Goal: Task Accomplishment & Management: Use online tool/utility

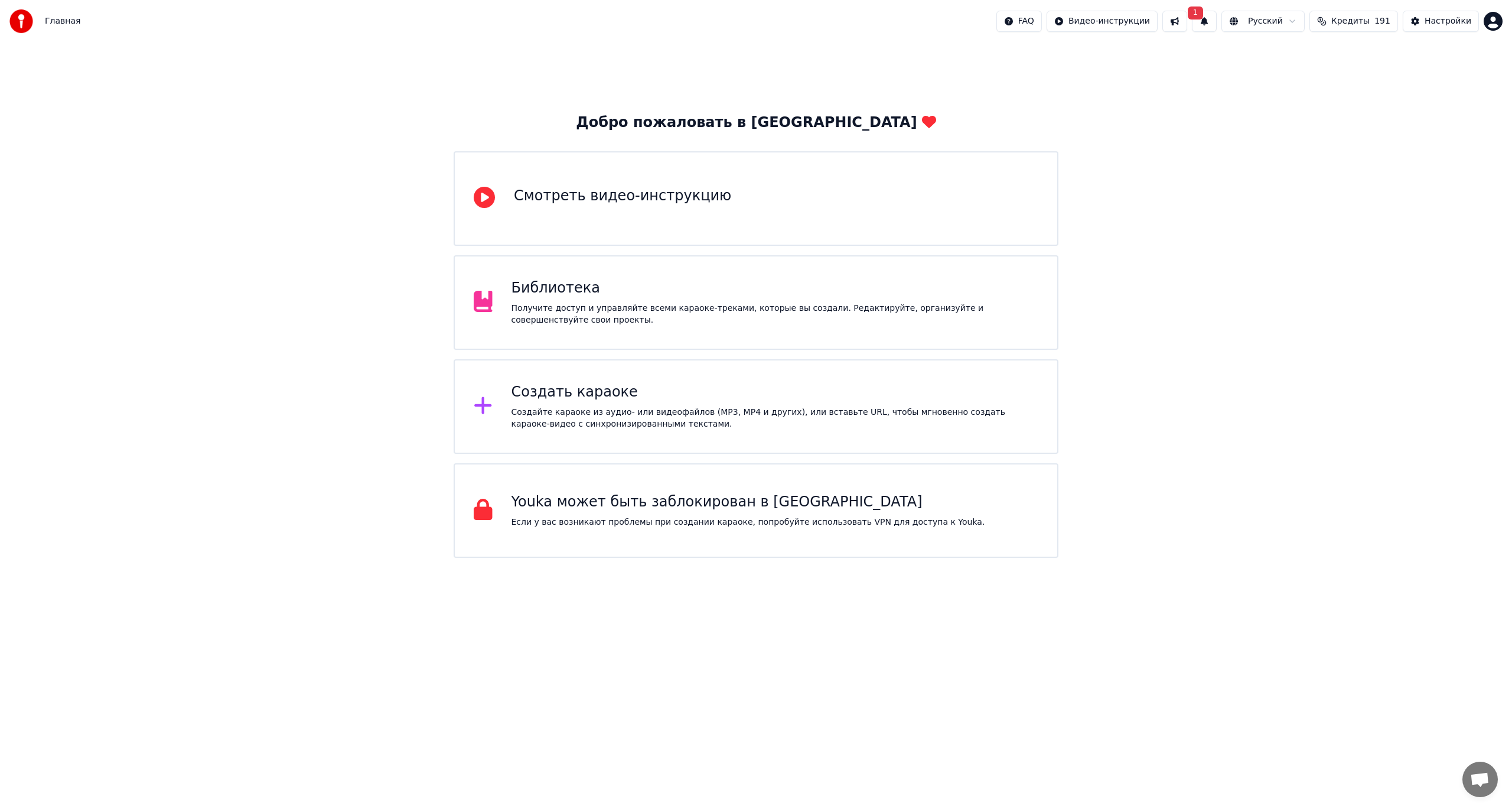
click at [1217, 19] on button "1" at bounding box center [1205, 21] width 25 height 21
click at [1217, 19] on button "1" at bounding box center [1205, 21] width 25 height 21
click at [1312, 58] on button "Обновить" at bounding box center [1311, 58] width 62 height 21
click at [706, 396] on div "Создать караоке" at bounding box center [775, 392] width 527 height 19
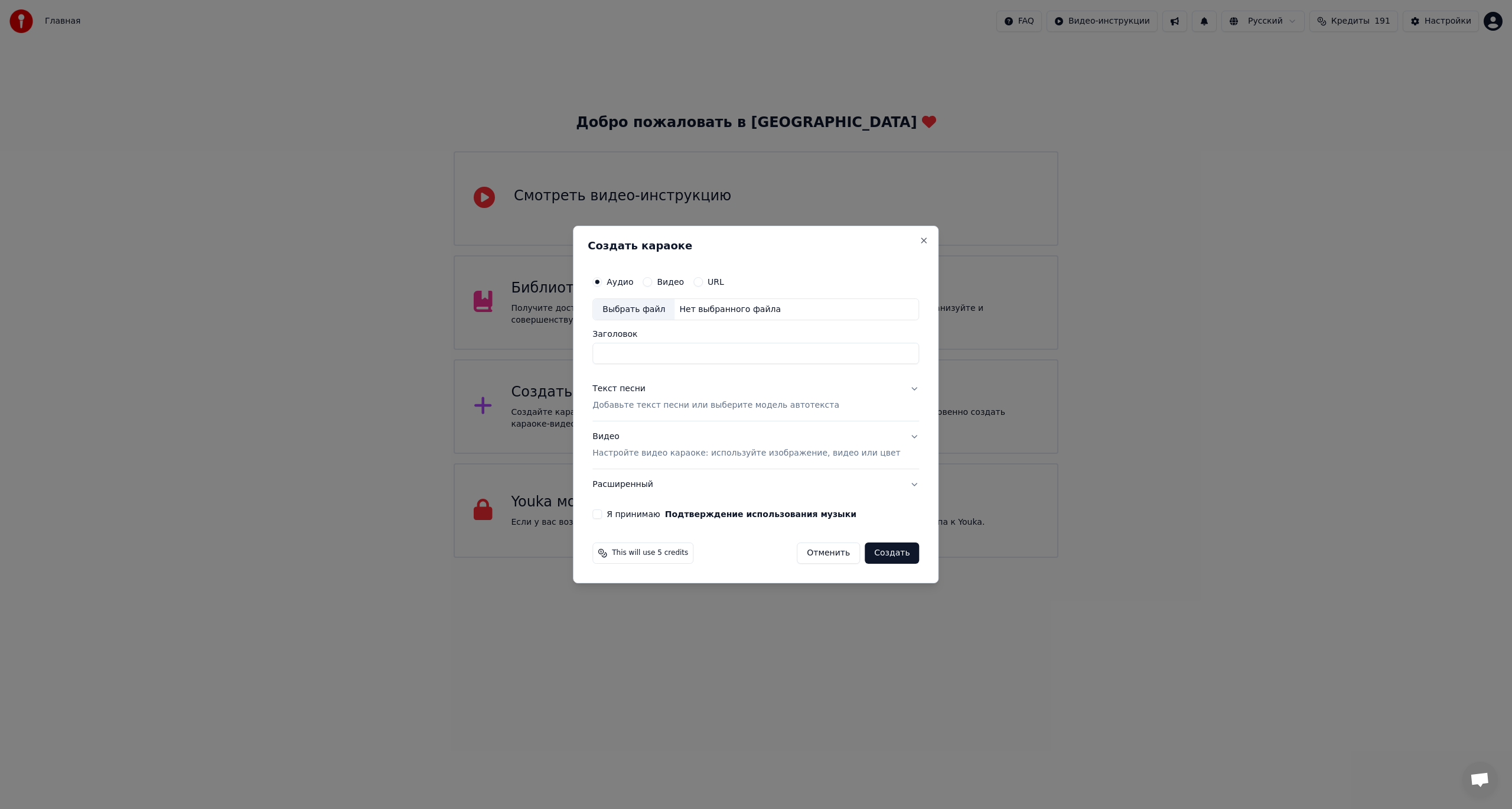
click at [652, 280] on button "Видео" at bounding box center [648, 282] width 10 height 10
click at [664, 308] on div "Выбрать файл" at bounding box center [634, 310] width 82 height 21
drag, startPoint x: 646, startPoint y: 355, endPoint x: 585, endPoint y: 353, distance: 61.0
click at [585, 353] on body "Главная FAQ Видео-инструкции Русский Кредиты 191 Настройки Добро пожаловать в Y…" at bounding box center [756, 279] width 1512 height 558
click at [688, 350] on input "**********" at bounding box center [756, 354] width 327 height 21
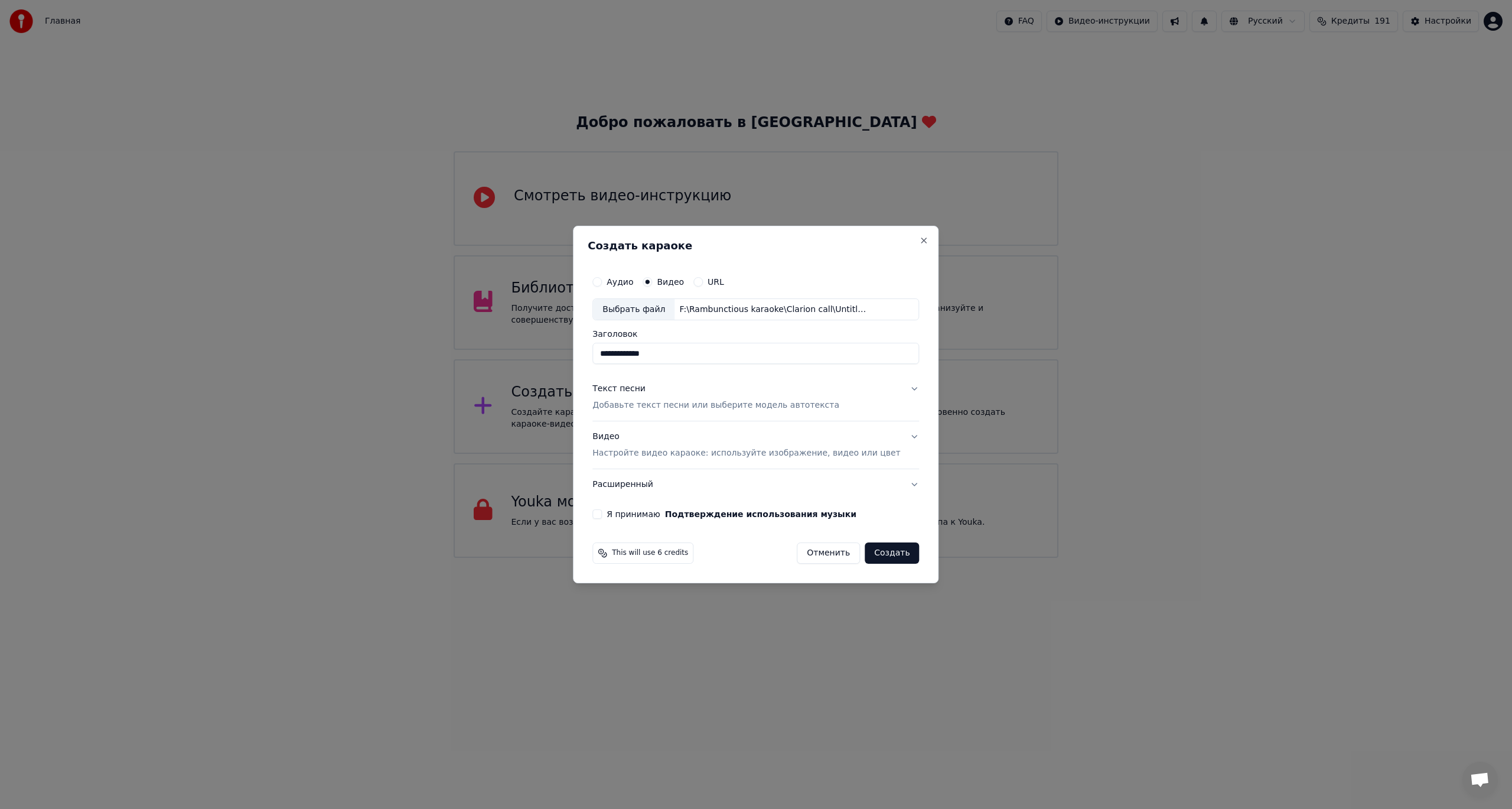
paste input "*********"
type input "**********"
click at [899, 389] on button "Текст песни Добавьте текст песни или выберите модель автотекста" at bounding box center [756, 398] width 327 height 47
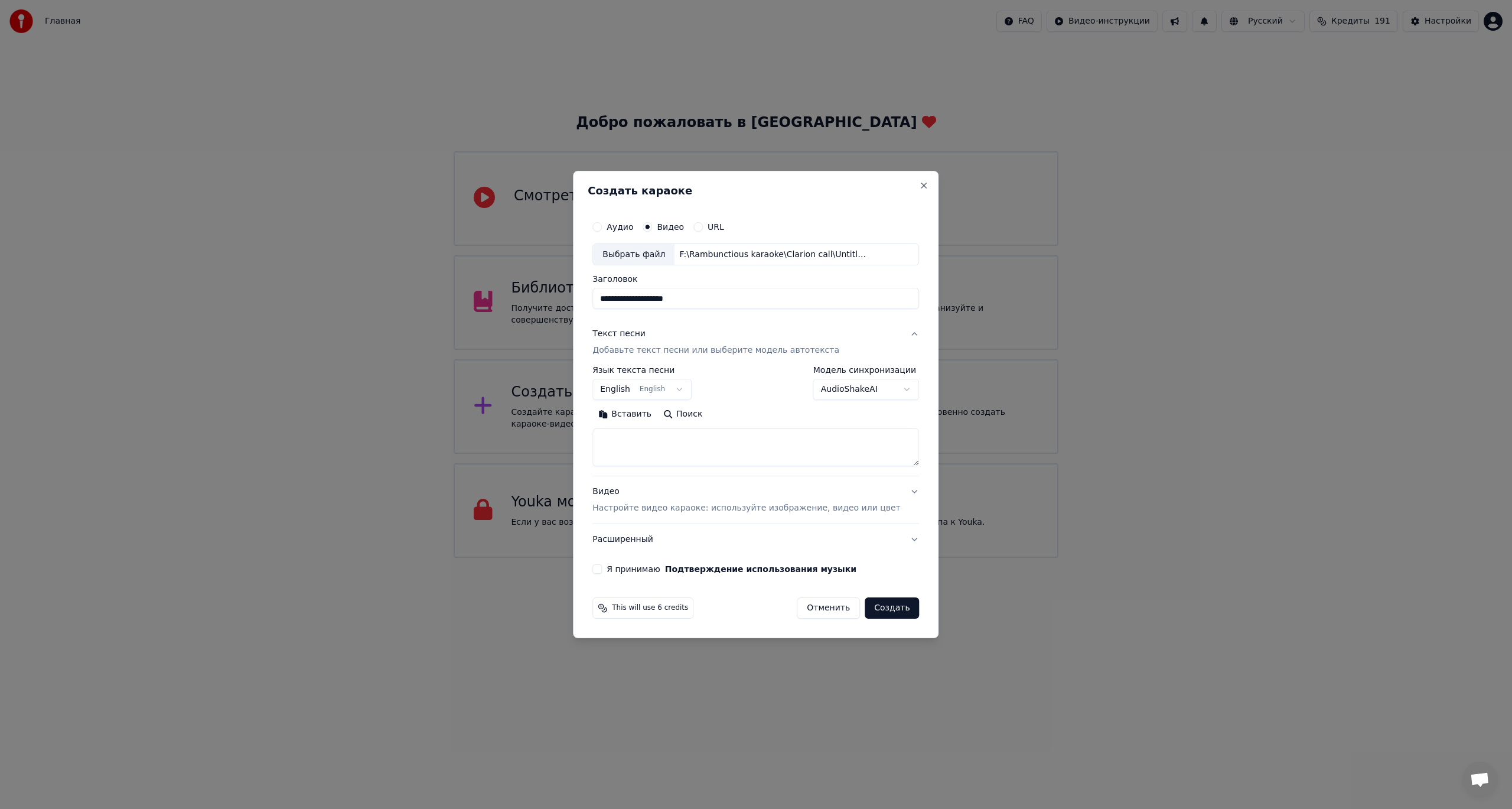
click at [660, 448] on textarea at bounding box center [756, 448] width 327 height 38
click at [626, 411] on button "Вставить" at bounding box center [625, 414] width 65 height 19
click at [745, 418] on button "Развернуть" at bounding box center [747, 414] width 74 height 19
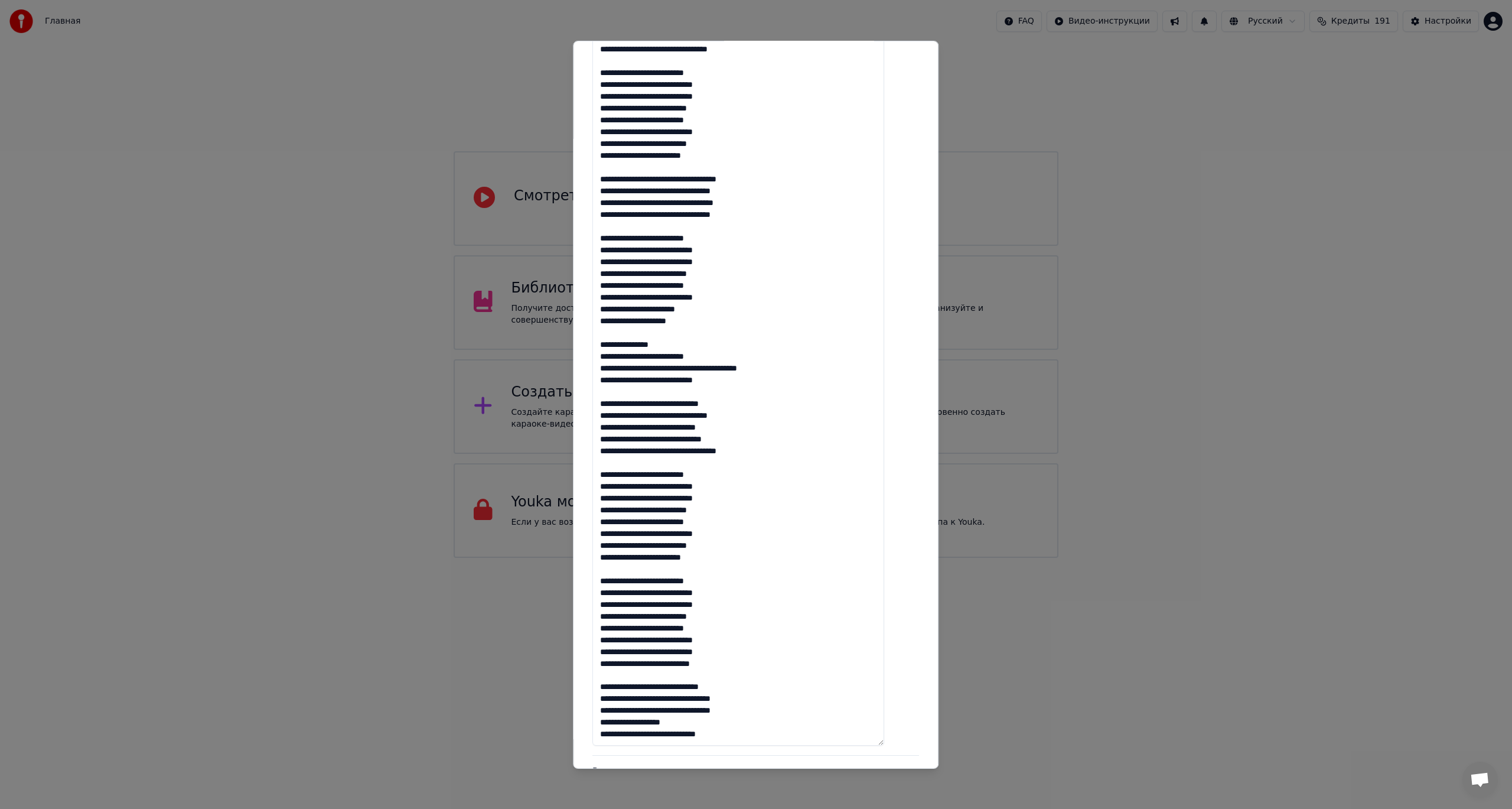
scroll to position [502, 0]
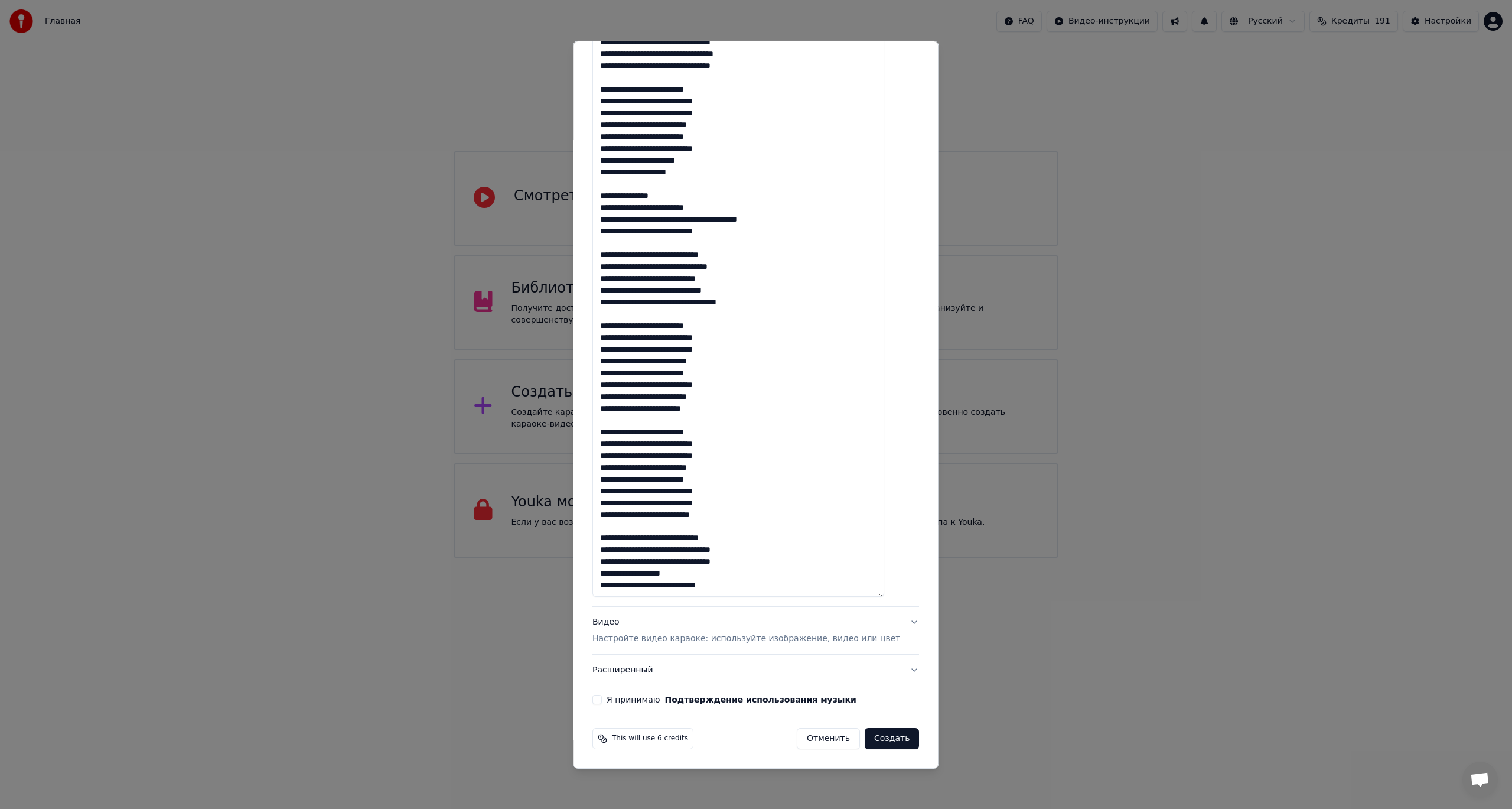
click at [737, 643] on p "Настройте видео караоке: используйте изображение, видео или цвет" at bounding box center [747, 638] width 308 height 12
type textarea "**********"
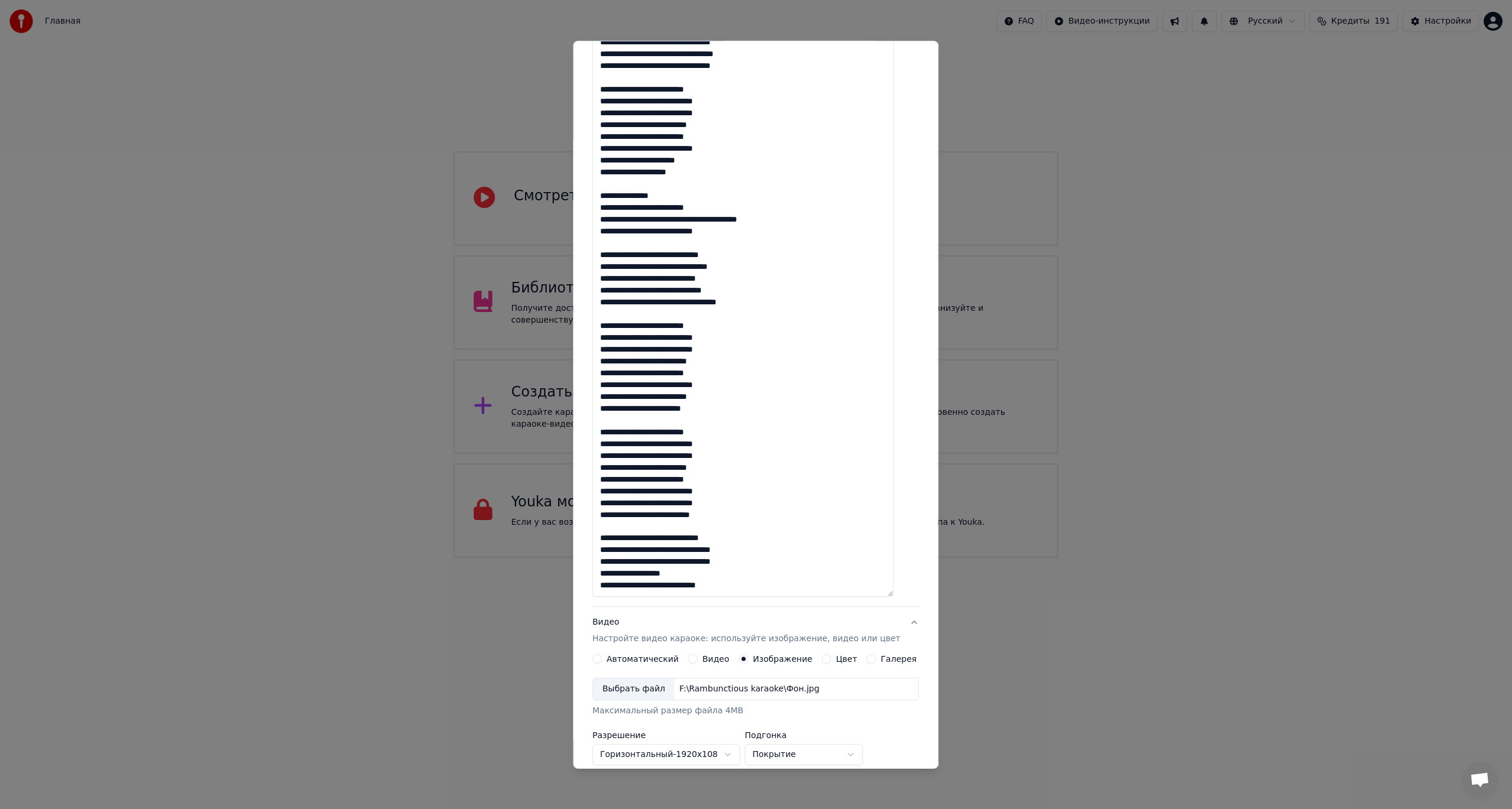
scroll to position [0, 0]
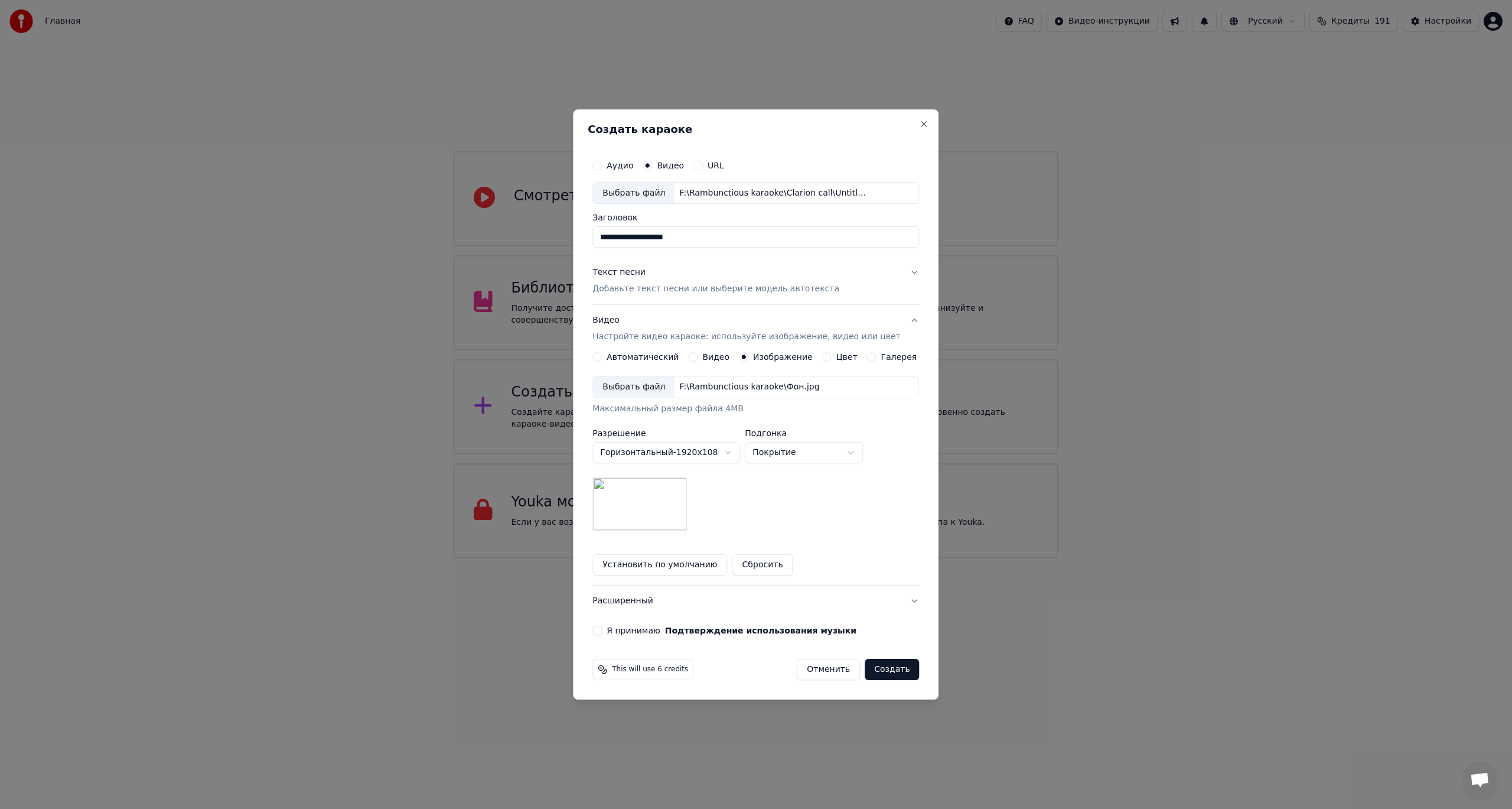
click at [698, 354] on button "Видео" at bounding box center [693, 357] width 10 height 10
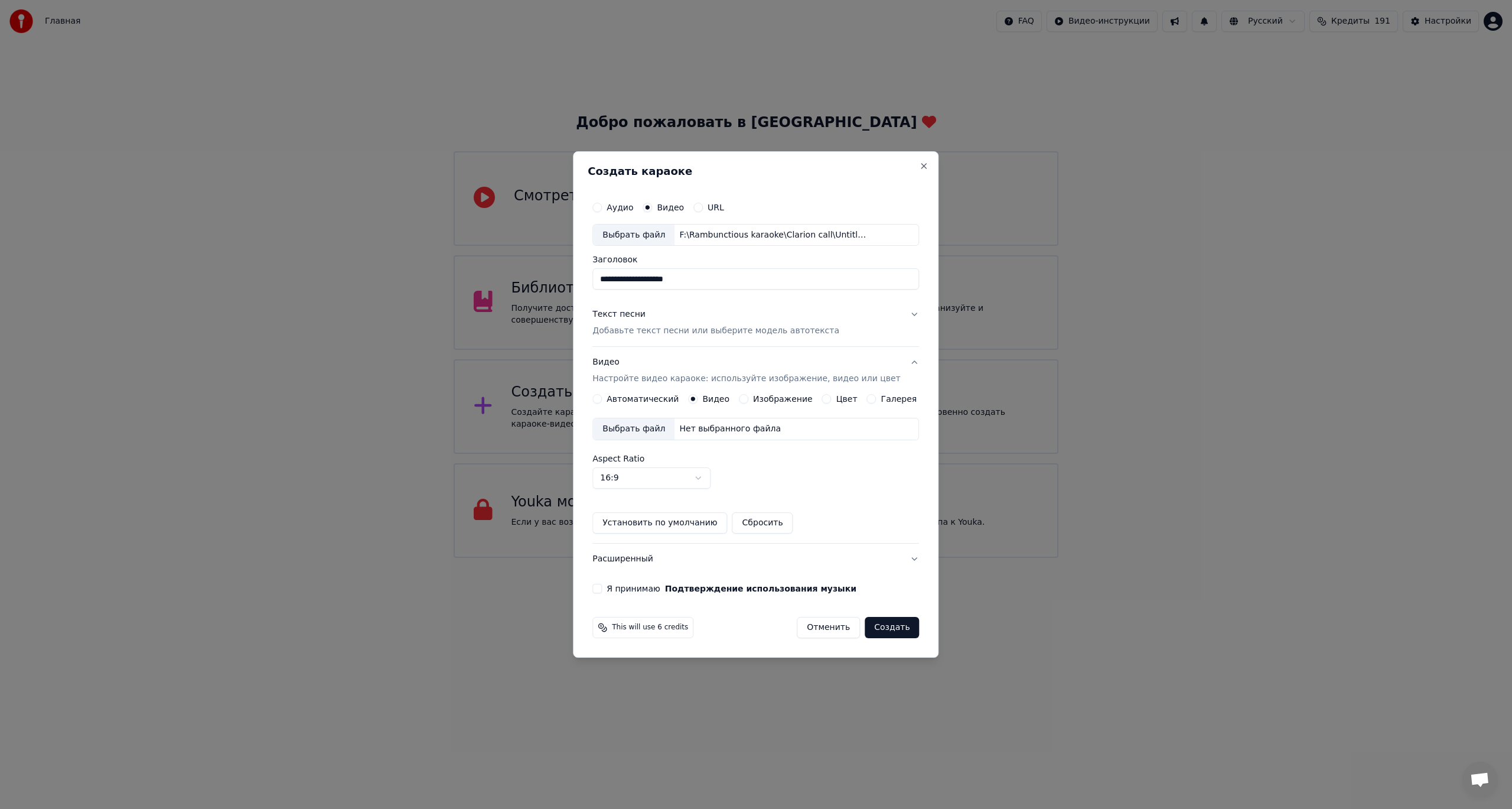
click at [653, 430] on div "Выбрать файл" at bounding box center [634, 429] width 82 height 21
click at [614, 594] on div "**********" at bounding box center [756, 394] width 336 height 408
click at [602, 590] on button "Я принимаю Подтверждение использования музыки" at bounding box center [598, 589] width 10 height 10
click at [602, 208] on button "Аудио" at bounding box center [598, 208] width 10 height 10
click at [650, 230] on div "Выбрать файл" at bounding box center [634, 235] width 82 height 21
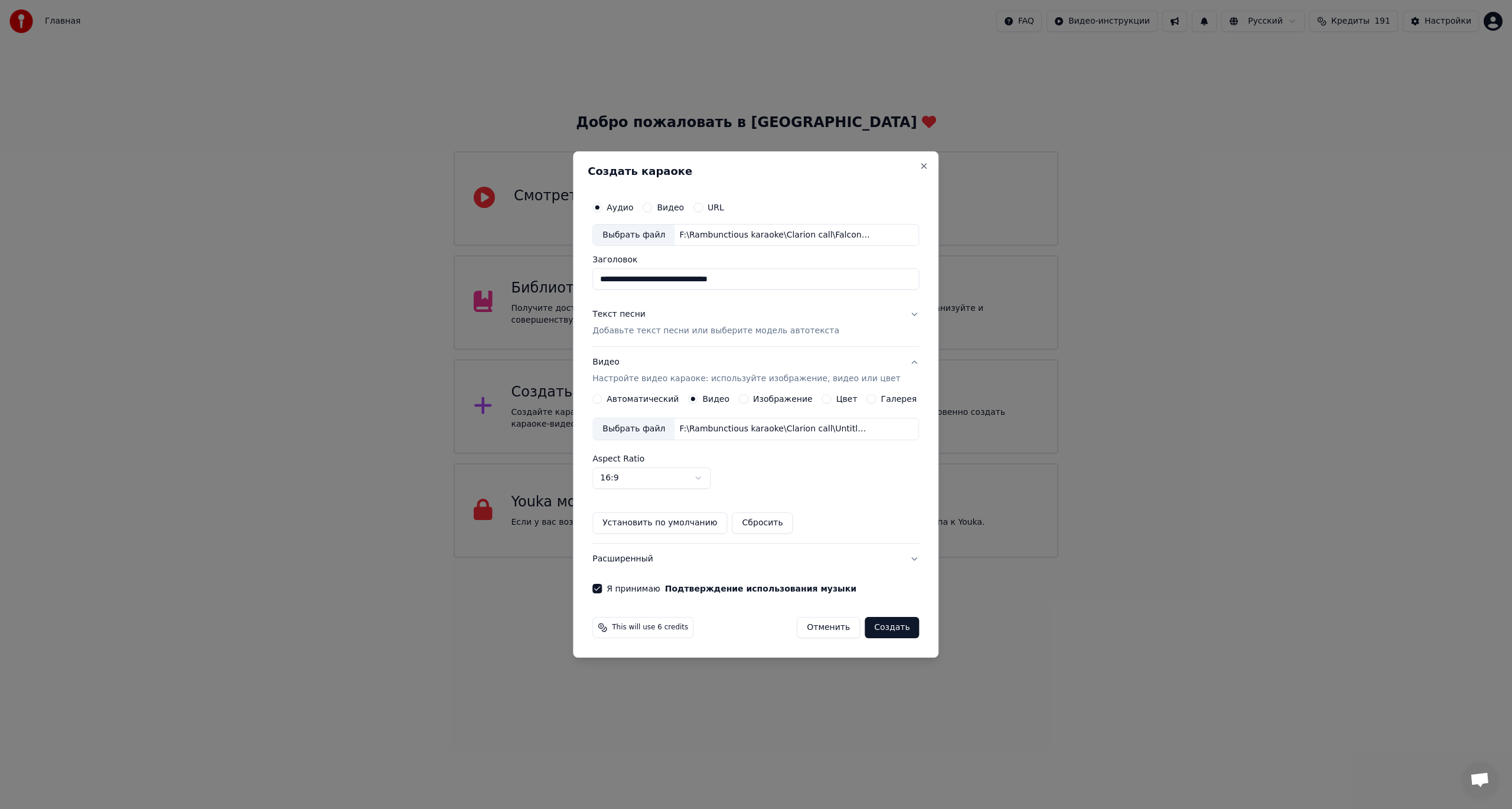
drag, startPoint x: 643, startPoint y: 278, endPoint x: 554, endPoint y: 273, distance: 89.1
click at [554, 273] on body "Главная FAQ Видео-инструкции Русский Кредиты 191 Настройки Добро пожаловать в Y…" at bounding box center [756, 279] width 1512 height 558
click at [629, 280] on input "**********" at bounding box center [756, 279] width 327 height 21
drag, startPoint x: 719, startPoint y: 280, endPoint x: 678, endPoint y: 275, distance: 41.3
click at [673, 277] on input "**********" at bounding box center [756, 279] width 327 height 21
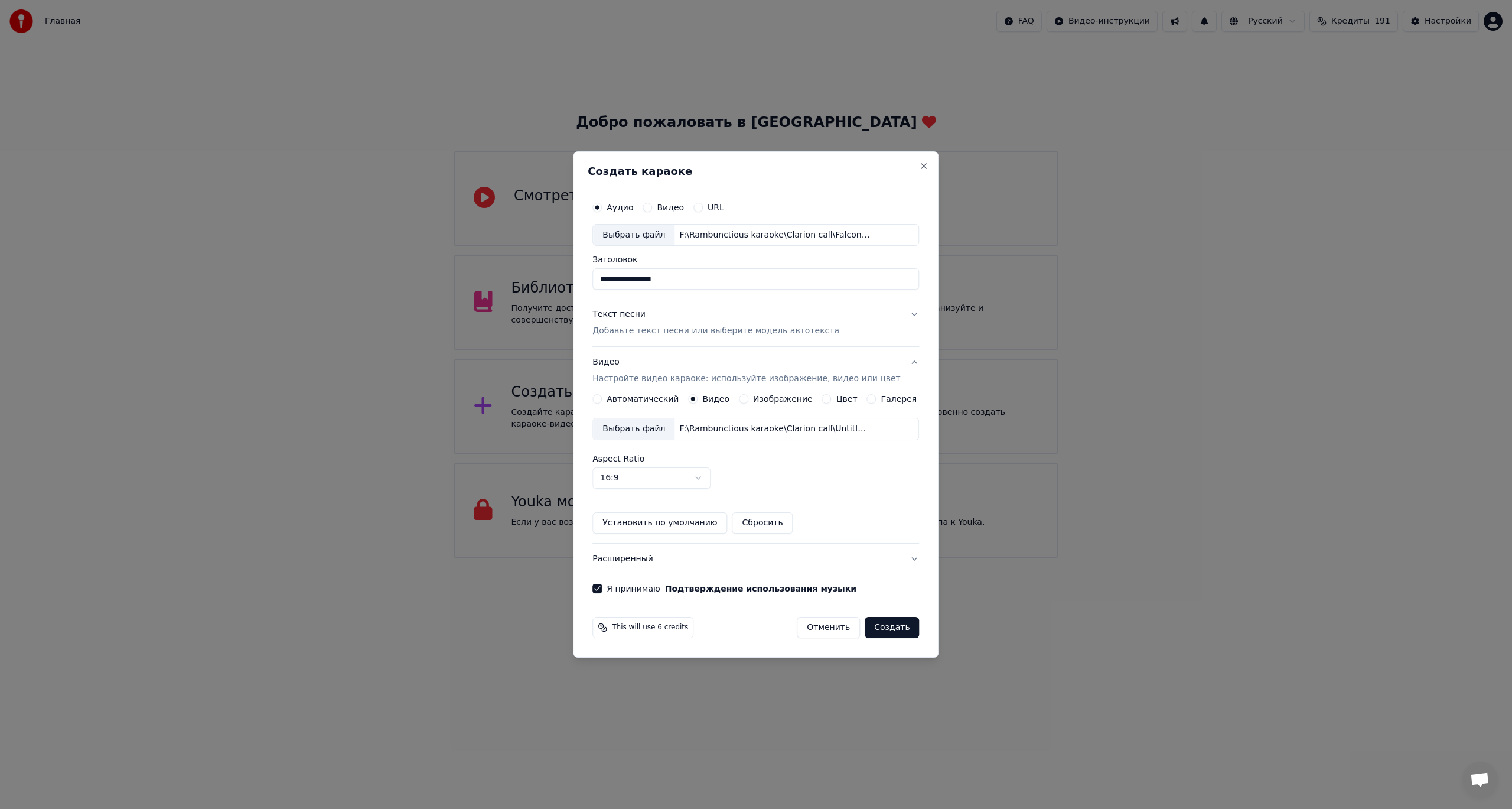
paste input "*********"
drag, startPoint x: 657, startPoint y: 279, endPoint x: 689, endPoint y: 288, distance: 33.2
click at [659, 279] on input "**********" at bounding box center [756, 279] width 327 height 21
type input "**********"
click at [911, 311] on div "**********" at bounding box center [756, 394] width 336 height 408
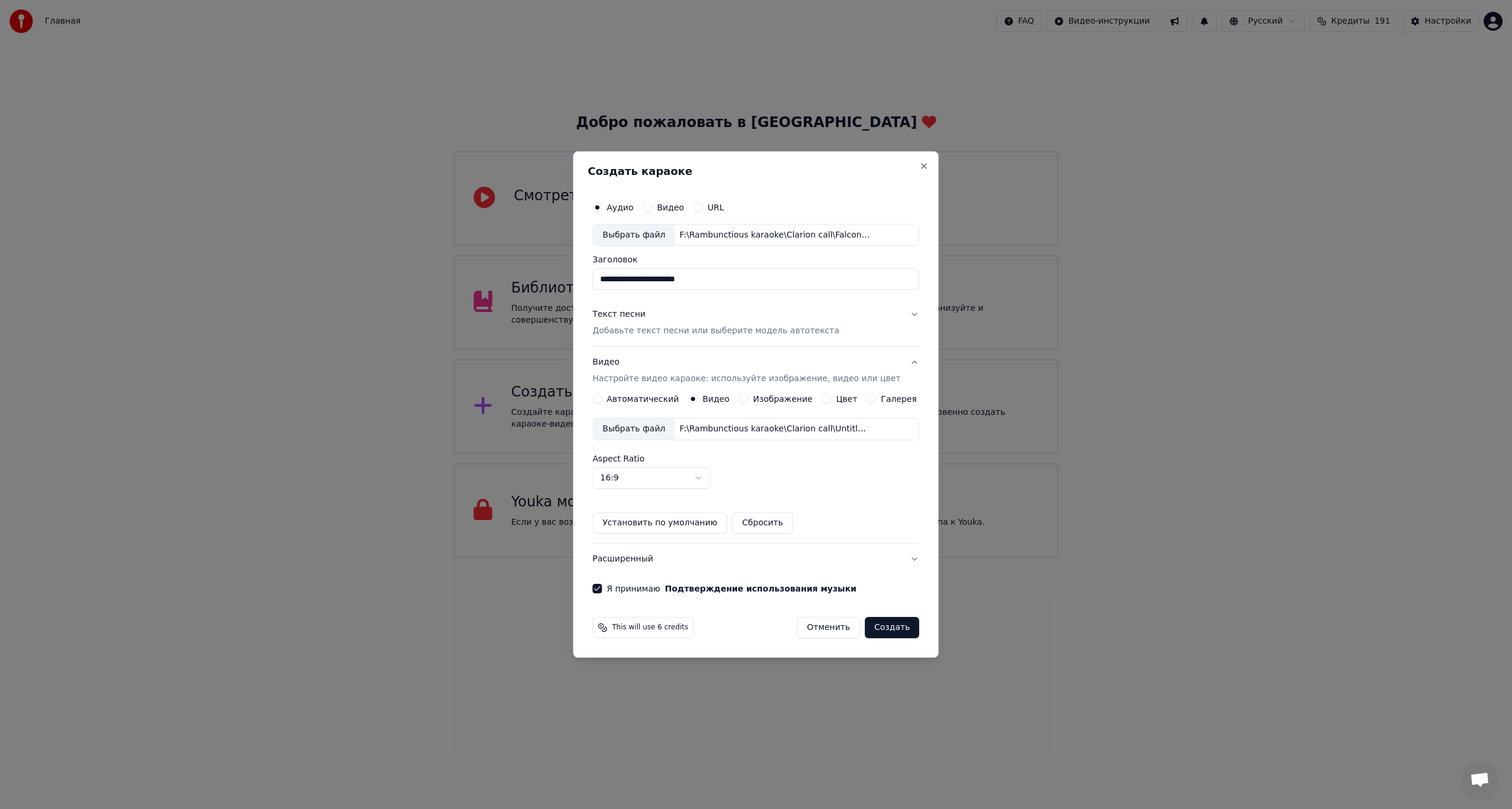
click at [901, 315] on button "Текст песни Добавьте текст песни или выберите модель автотекста" at bounding box center [756, 323] width 327 height 47
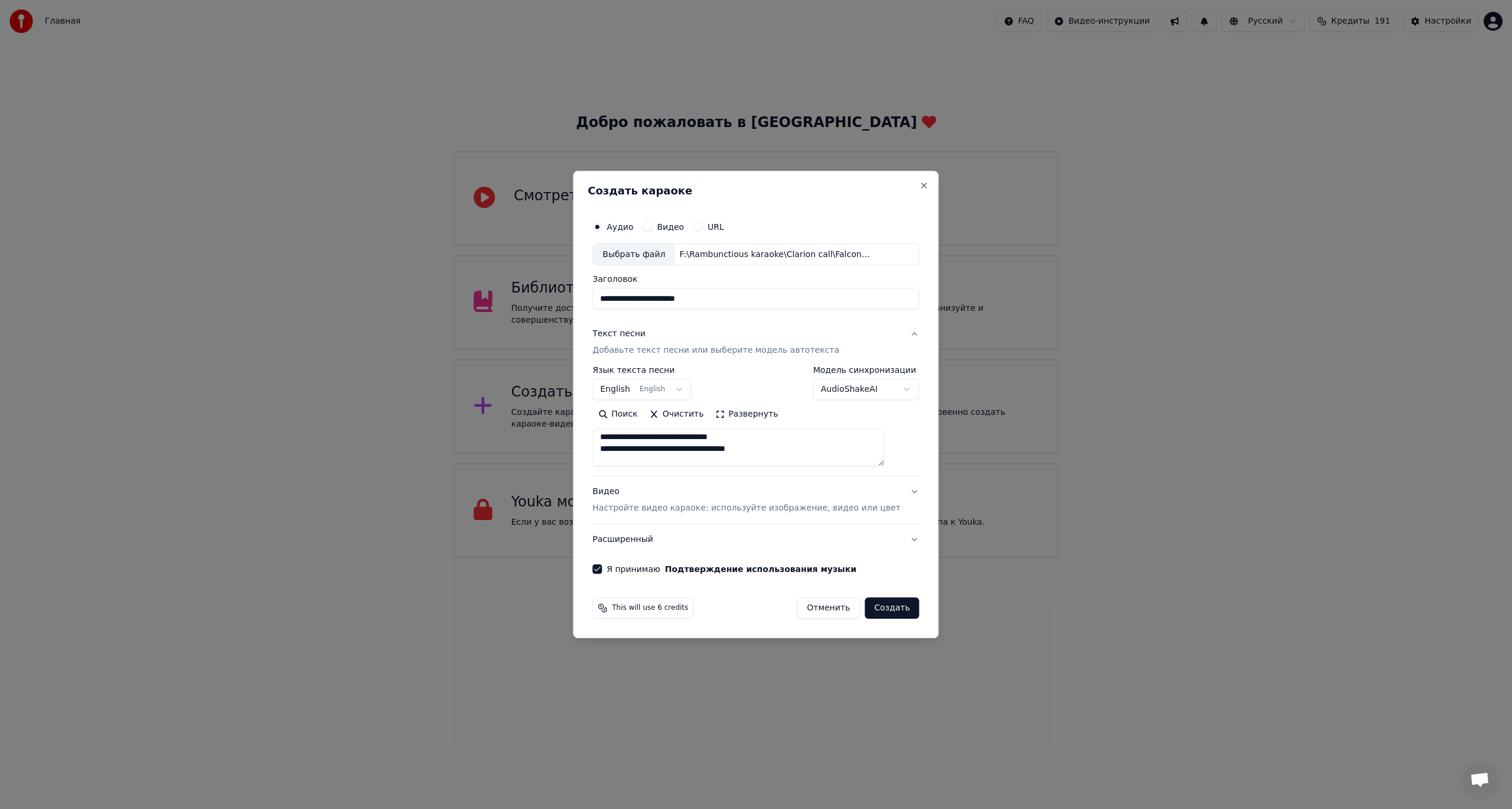
scroll to position [177, 0]
click at [882, 614] on button "Создать" at bounding box center [892, 608] width 54 height 21
type textarea "**********"
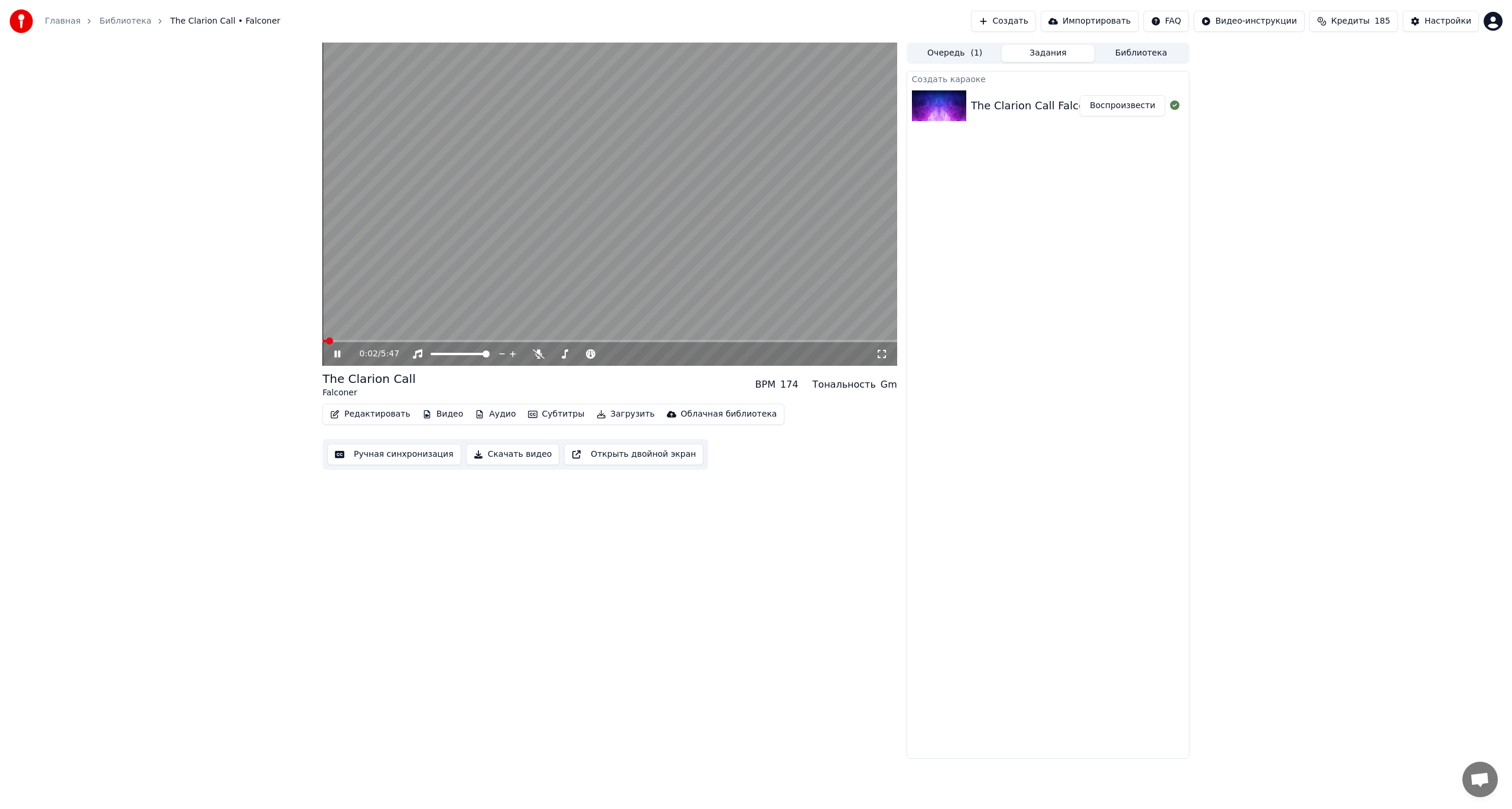
click at [770, 14] on div "Главная Библиотека The Clarion Call • Falconer Создать Импортировать FAQ Видео-…" at bounding box center [756, 21] width 1512 height 43
click at [688, 204] on video at bounding box center [610, 204] width 575 height 323
click at [437, 356] on div at bounding box center [471, 354] width 95 height 12
click at [450, 351] on div at bounding box center [471, 354] width 95 height 12
click at [446, 358] on span at bounding box center [447, 354] width 7 height 7
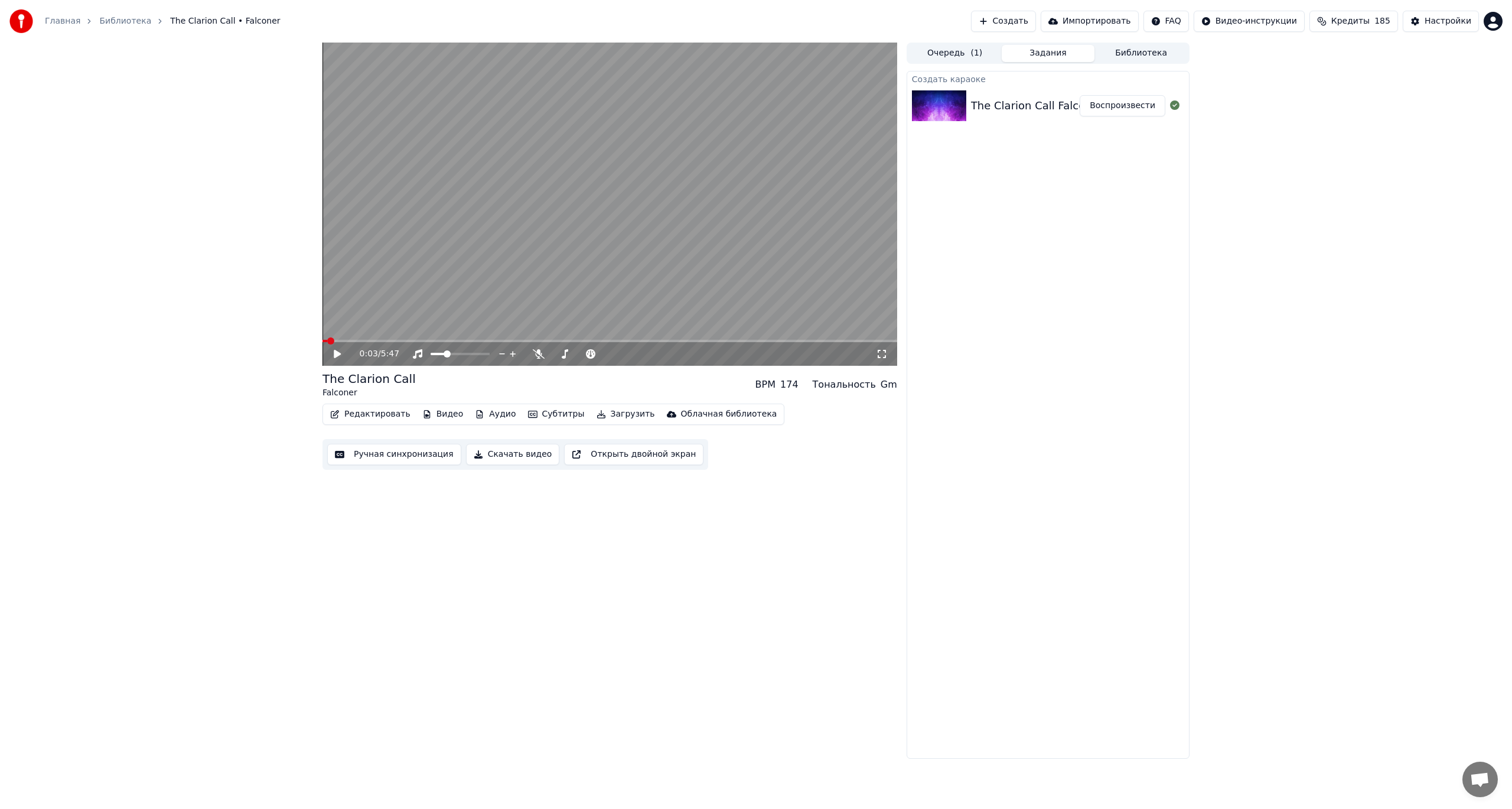
click at [334, 359] on div "0:03 / 5:47" at bounding box center [610, 354] width 565 height 12
click at [338, 354] on icon at bounding box center [337, 354] width 7 height 8
click at [322, 341] on span at bounding box center [326, 341] width 7 height 7
click at [452, 354] on span at bounding box center [452, 354] width 7 height 7
click at [342, 352] on icon at bounding box center [346, 354] width 28 height 10
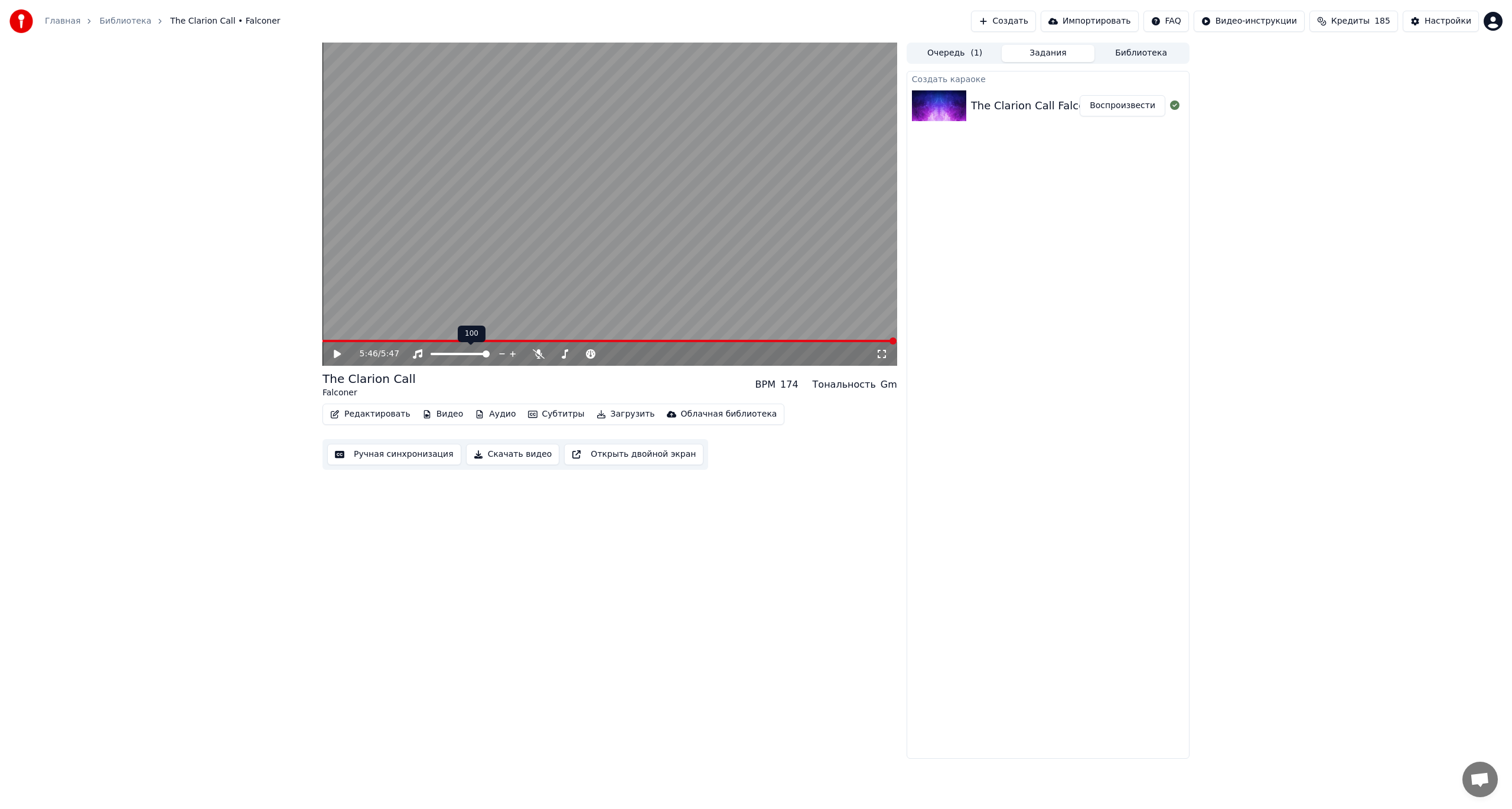
click at [490, 358] on span at bounding box center [486, 354] width 7 height 7
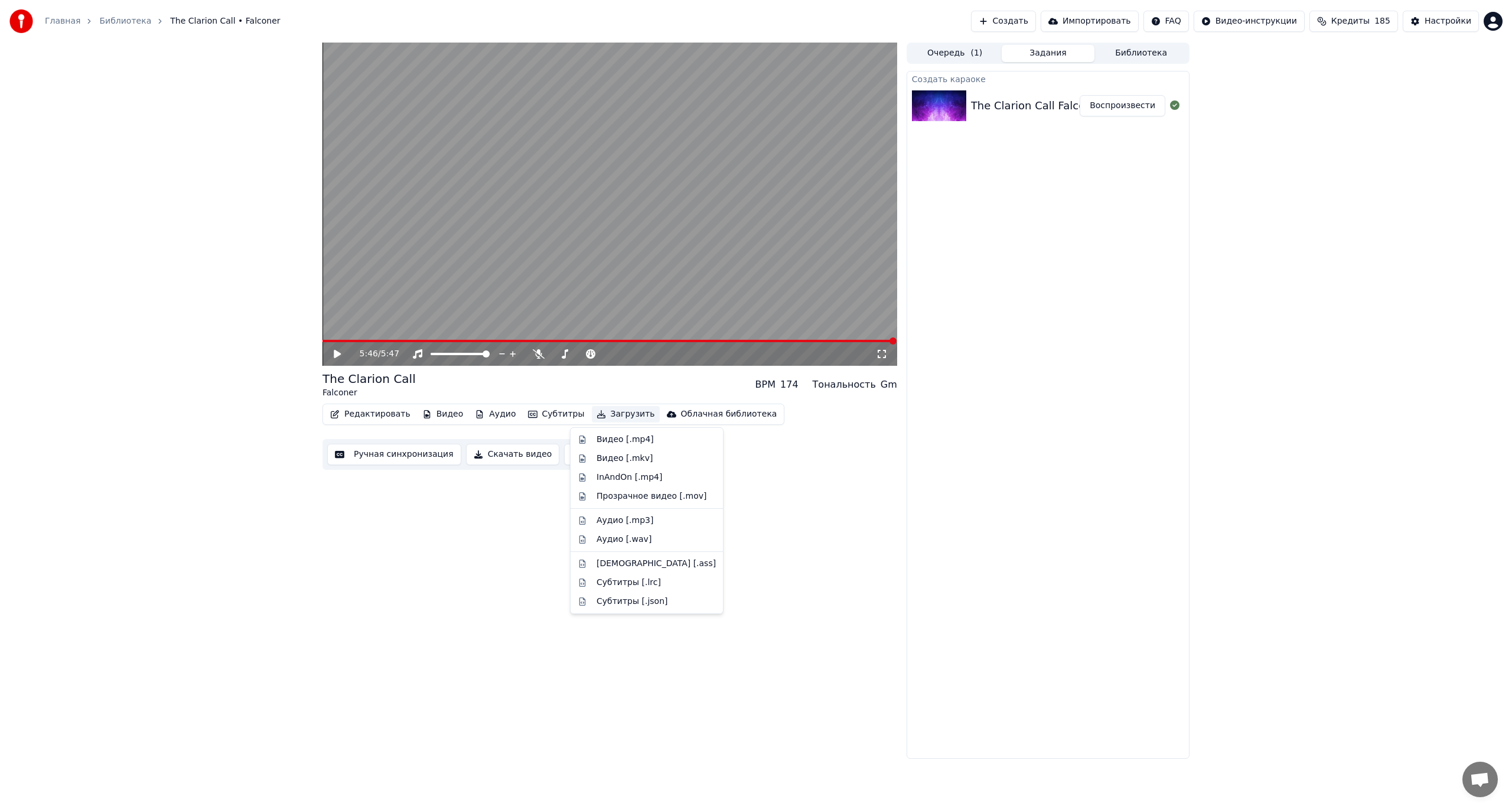
click at [598, 418] on button "Загрузить" at bounding box center [626, 414] width 68 height 17
click at [648, 445] on div "Видео [.mp4]" at bounding box center [657, 440] width 120 height 12
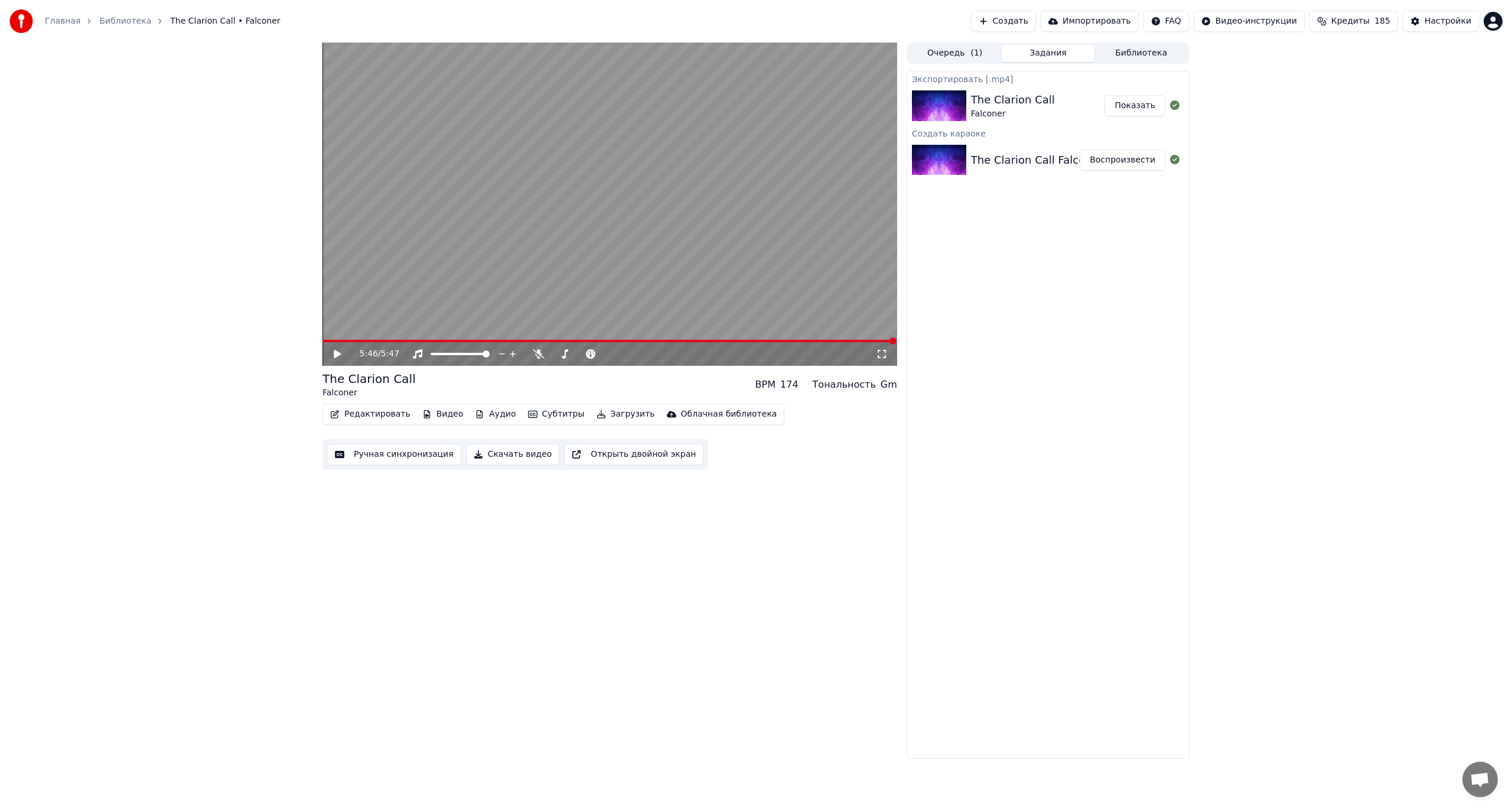
click at [1511, 212] on div "5:46 / 5:47 The Clarion Call Falconer BPM 174 Тональность Gm Редактировать Виде…" at bounding box center [756, 400] width 1512 height 716
click at [1139, 109] on button "Показать" at bounding box center [1135, 105] width 61 height 21
click at [441, 418] on button "Видео" at bounding box center [443, 414] width 51 height 17
click at [488, 543] on div "Изменить фон" at bounding box center [465, 539] width 63 height 12
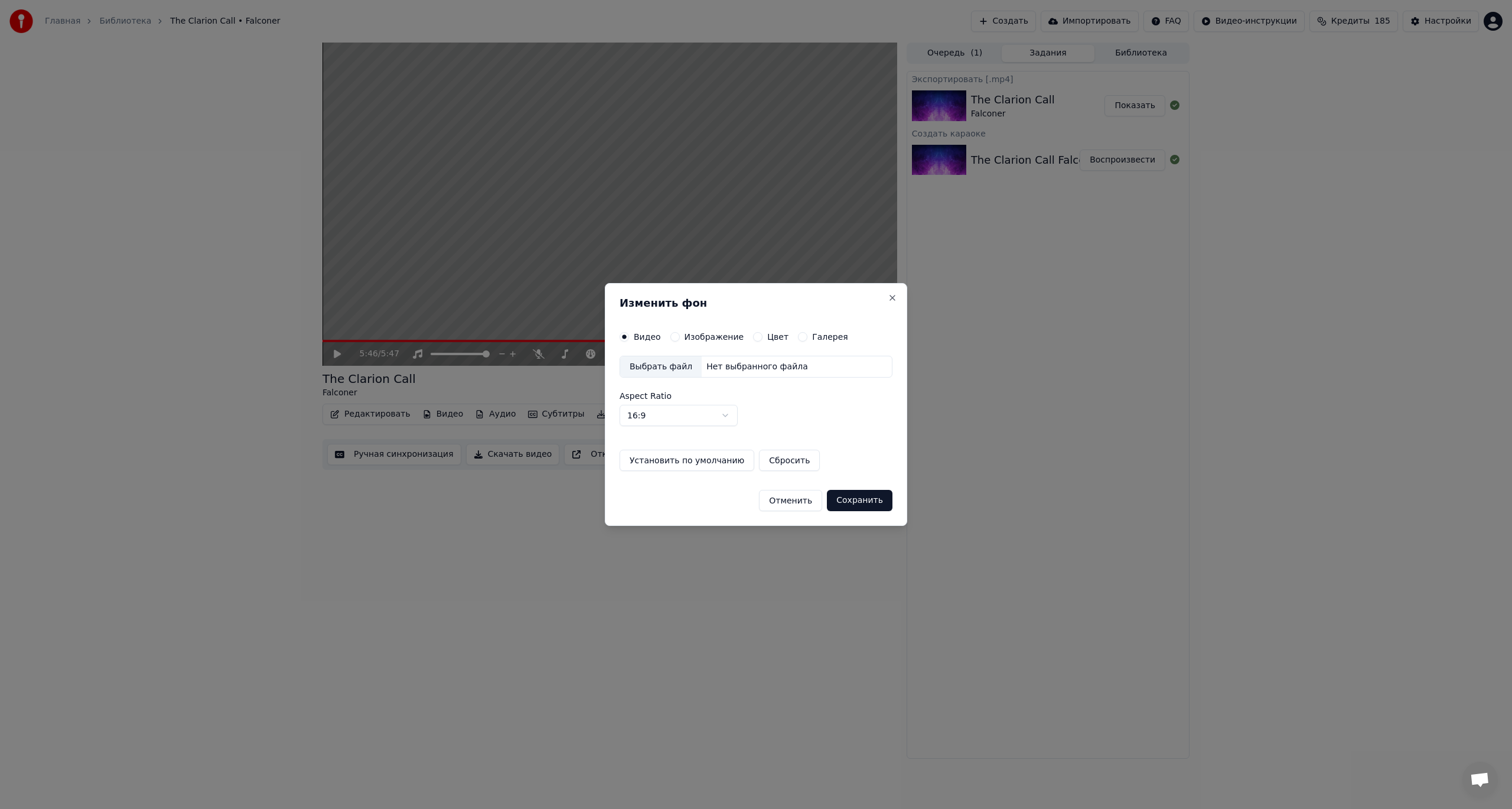
click at [677, 367] on div "Выбрать файл" at bounding box center [661, 367] width 82 height 21
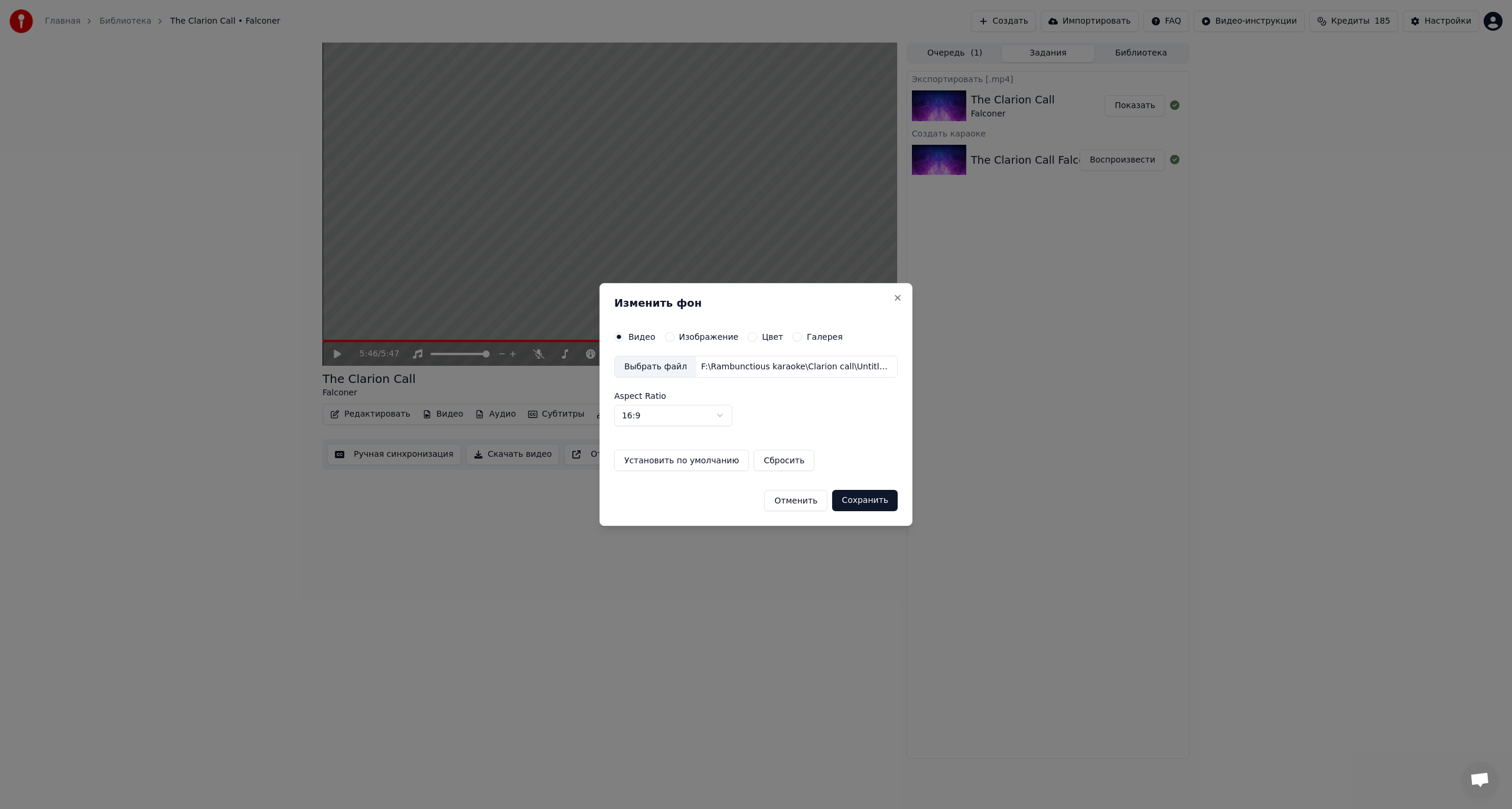
click at [650, 371] on div "Выбрать файл" at bounding box center [655, 367] width 82 height 21
drag, startPoint x: 208, startPoint y: 292, endPoint x: 234, endPoint y: 296, distance: 26.3
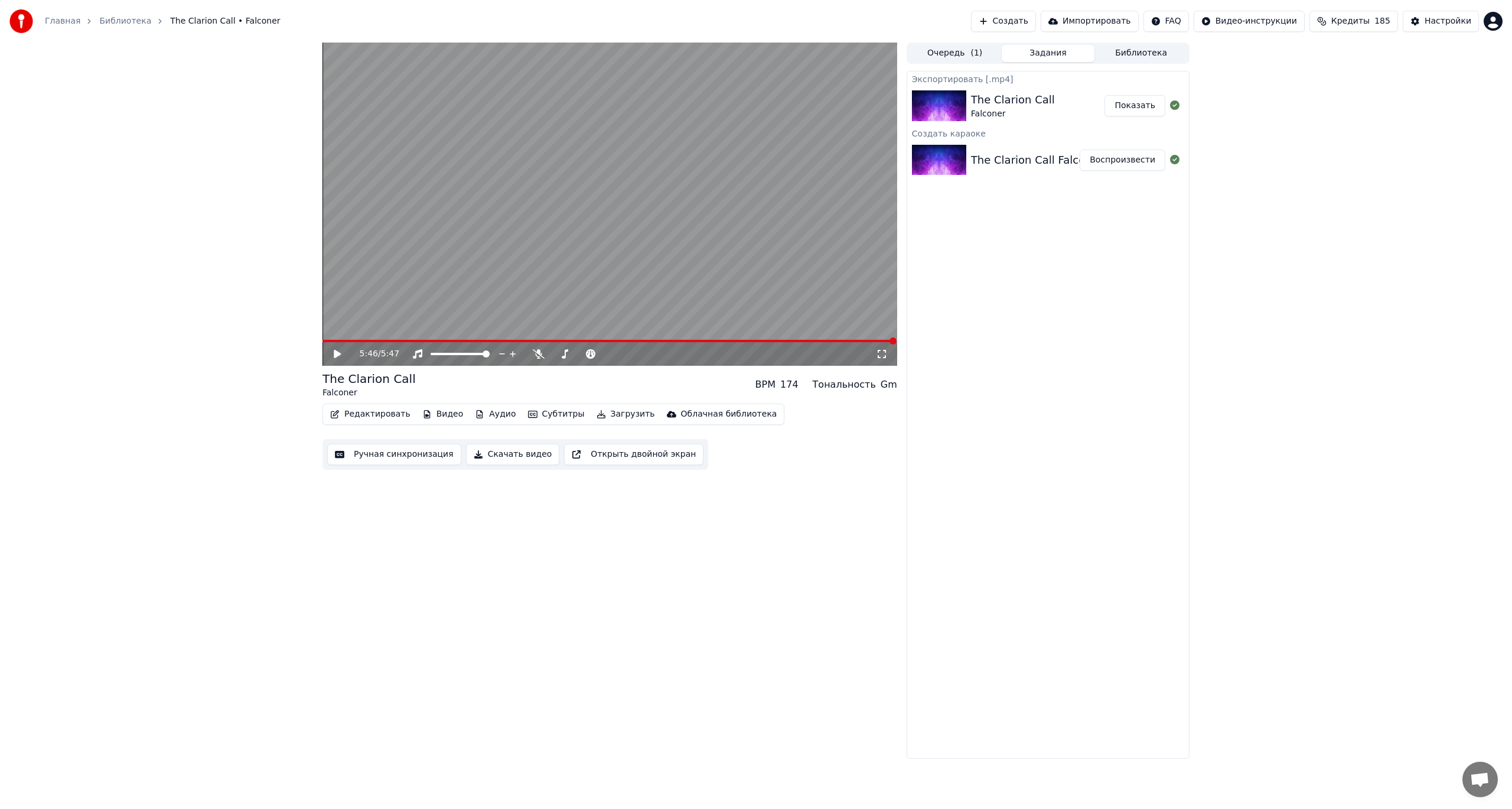
click at [455, 411] on button "Видео" at bounding box center [443, 414] width 51 height 17
click at [484, 542] on div "Изменить фон" at bounding box center [465, 539] width 63 height 12
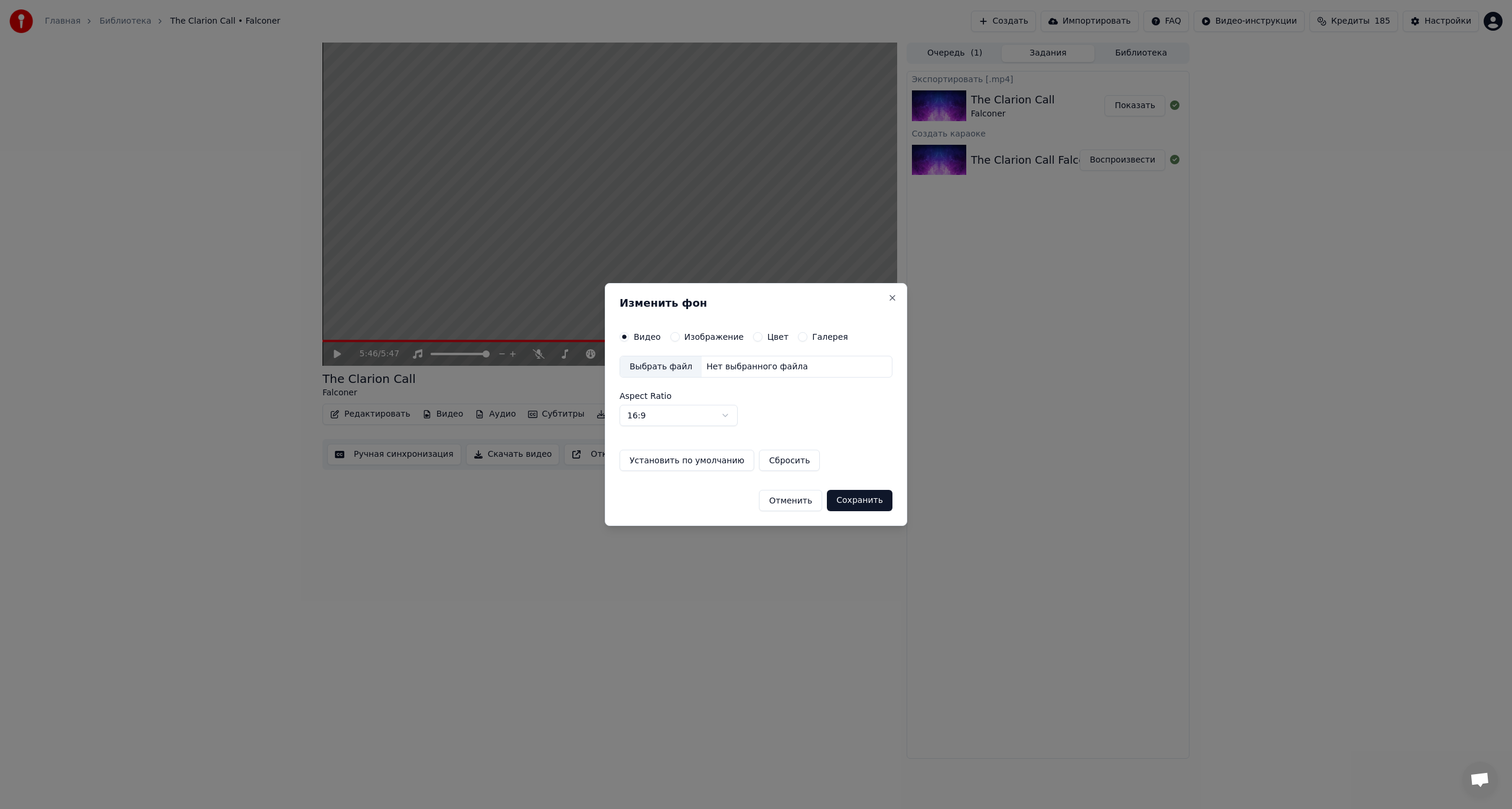
click at [655, 364] on div "Выбрать файл" at bounding box center [661, 367] width 82 height 21
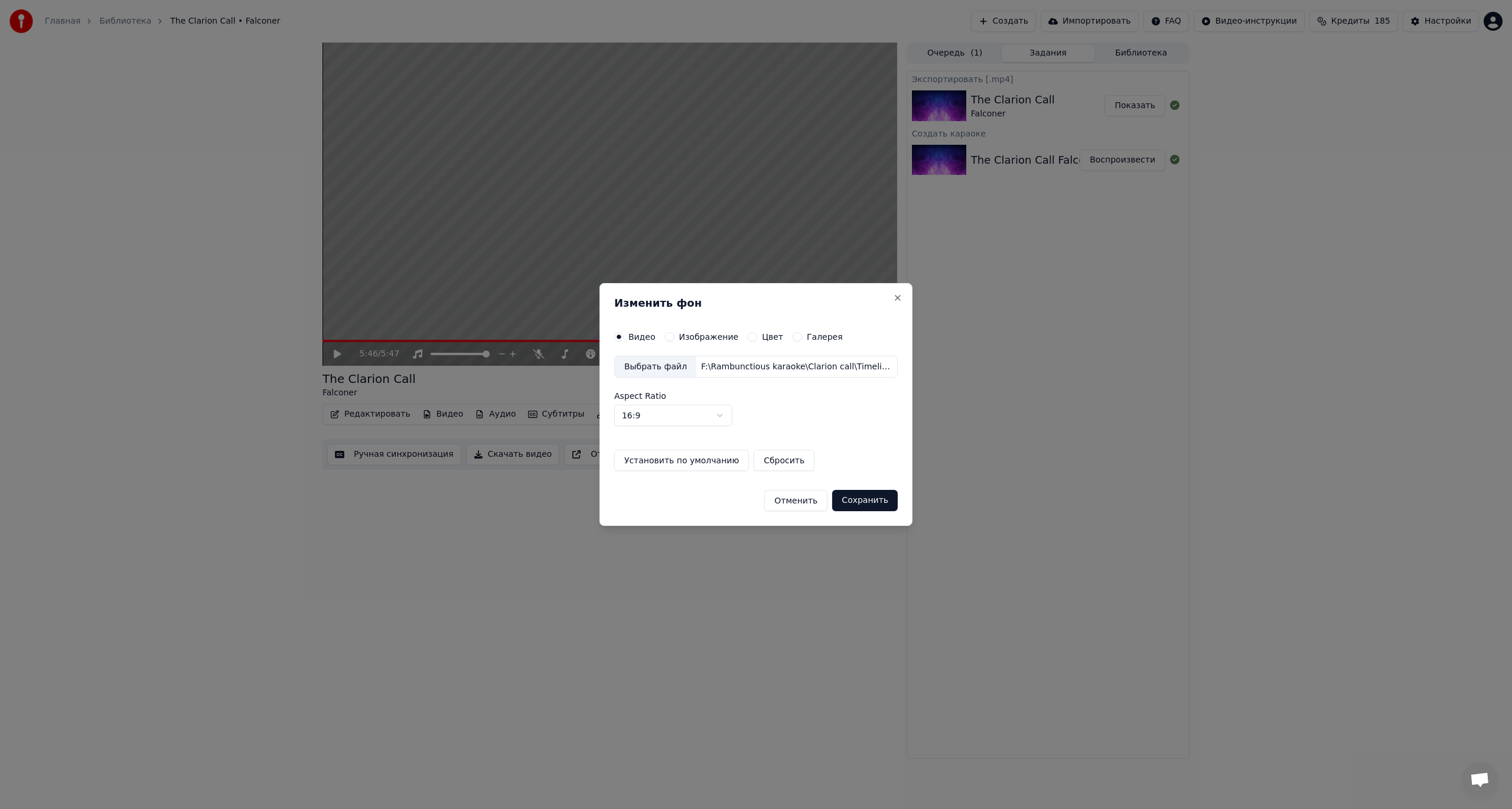
click at [882, 500] on button "Сохранить" at bounding box center [864, 500] width 65 height 21
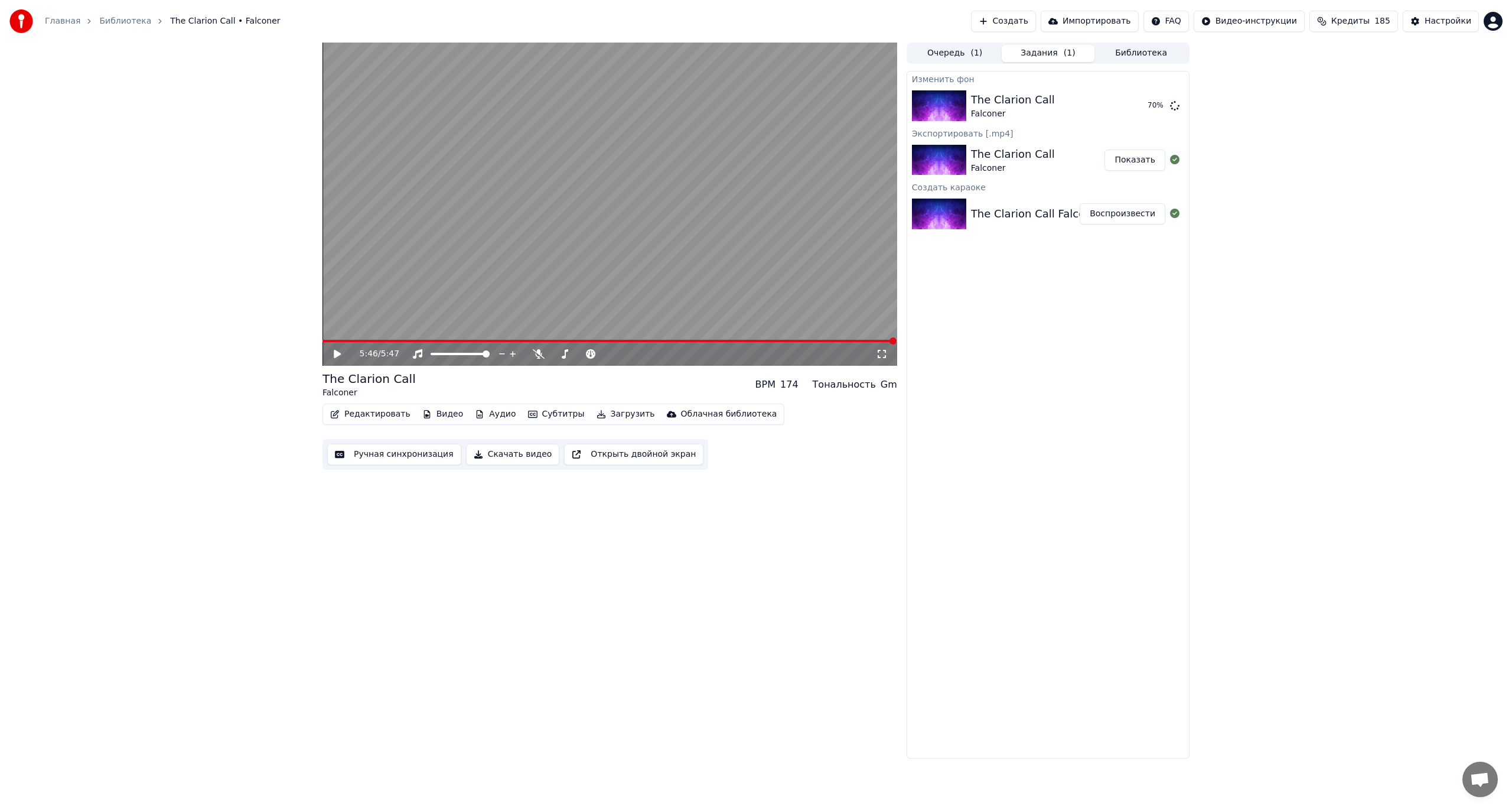
click at [1055, 443] on div "Изменить фон The Clarion Call Falconer 70 % Экспортировать [.mp4] The Clarion C…" at bounding box center [1049, 415] width 283 height 688
click at [1122, 170] on div "The Clarion Call Falconer Показать" at bounding box center [1049, 160] width 282 height 40
click at [1130, 160] on button "Показать" at bounding box center [1135, 160] width 61 height 21
click at [1418, 315] on div "5:46 / 5:47 The Clarion Call Falconer BPM 174 Тональность Gm Редактировать Виде…" at bounding box center [756, 400] width 1512 height 716
click at [1128, 107] on button "Воспроизвести" at bounding box center [1122, 105] width 86 height 21
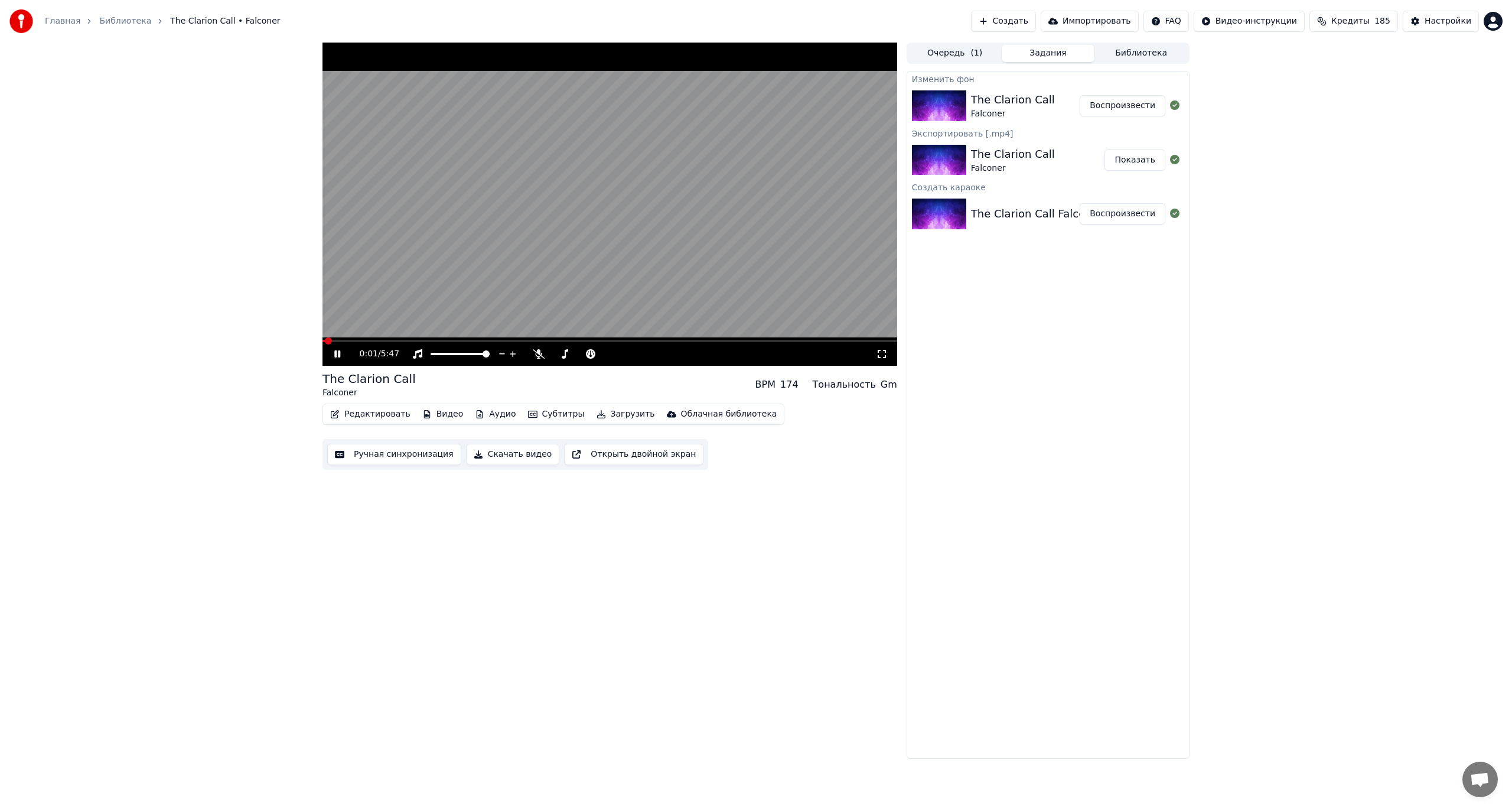
click at [443, 290] on video at bounding box center [610, 204] width 575 height 323
click at [631, 267] on video at bounding box center [610, 204] width 575 height 323
click at [442, 413] on button "Видео" at bounding box center [443, 414] width 51 height 17
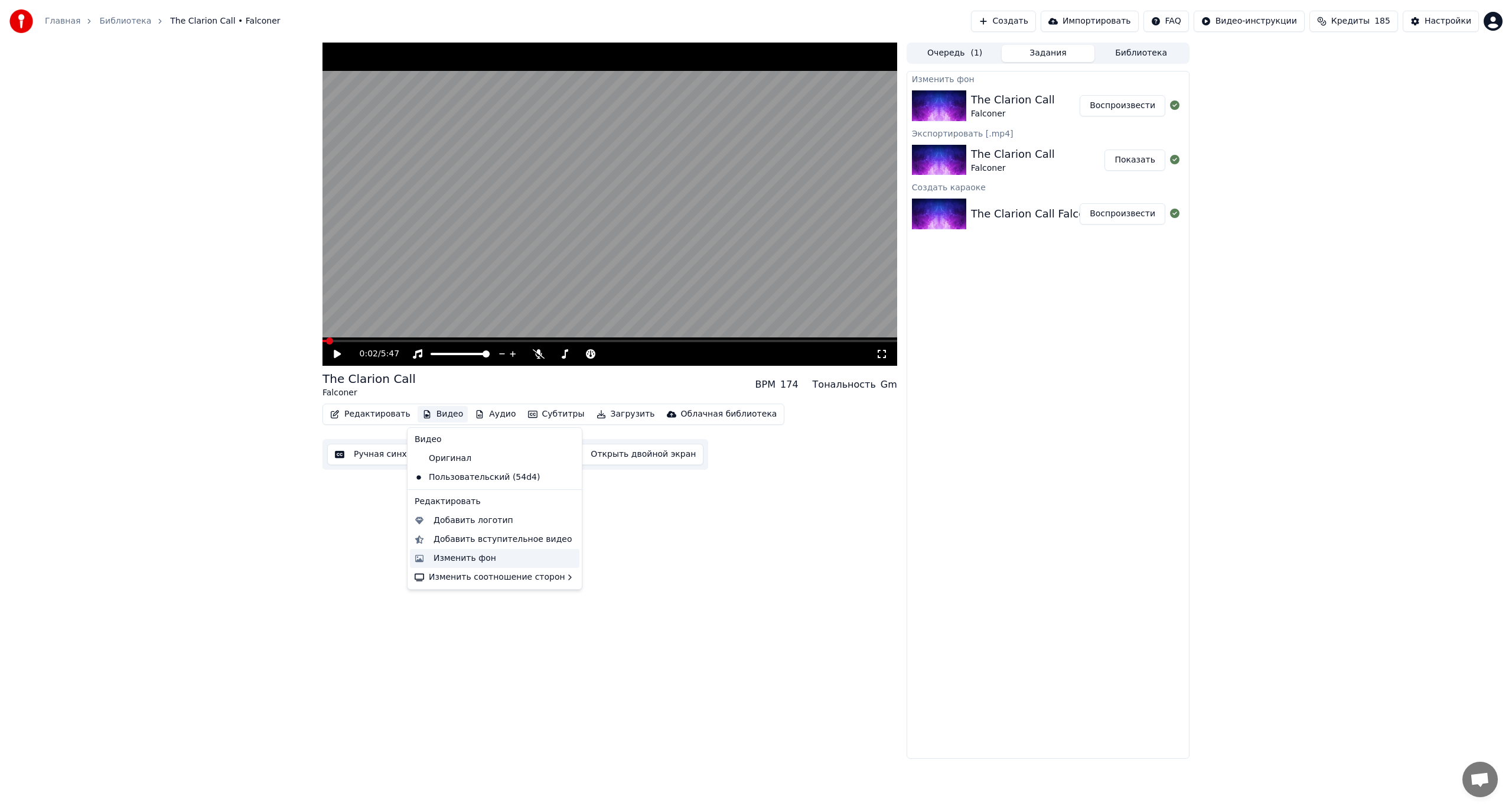
click at [470, 561] on div "Изменить фон" at bounding box center [465, 558] width 63 height 12
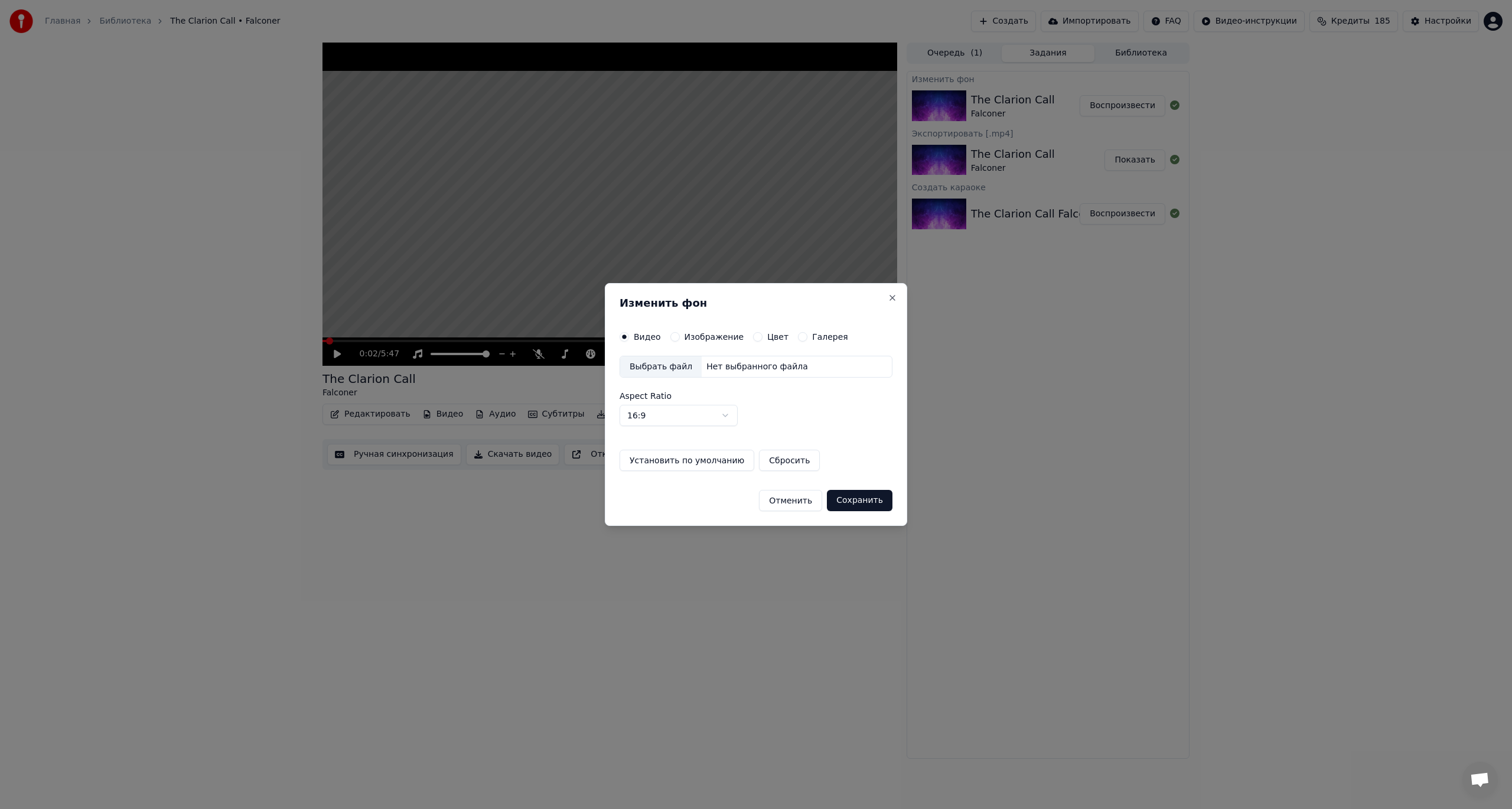
click at [678, 375] on div "Выбрать файл" at bounding box center [661, 367] width 82 height 21
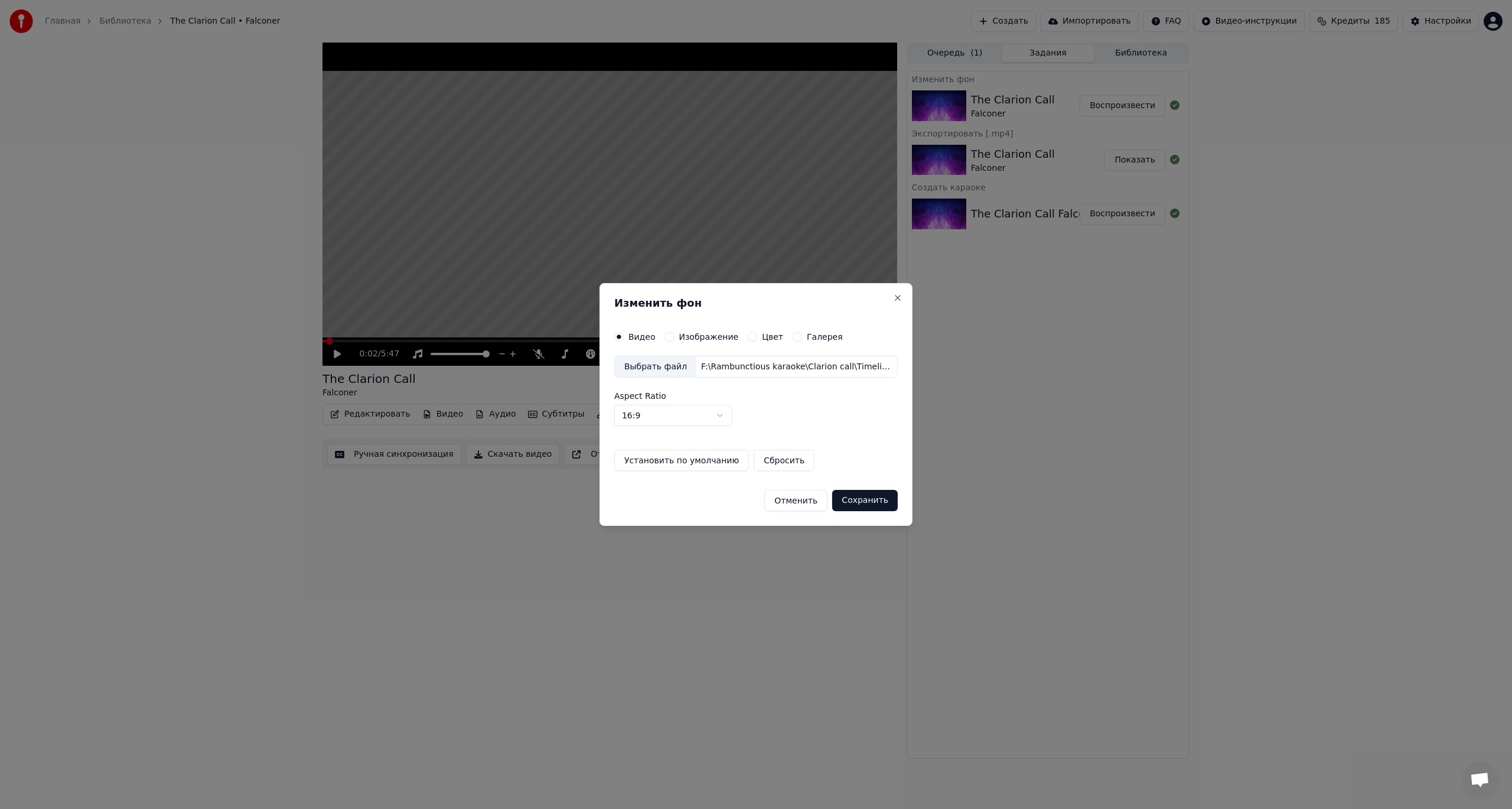
click at [690, 413] on body "Главная Библиотека The Clarion Call • Falconer Создать Импортировать FAQ Видео-…" at bounding box center [756, 404] width 1512 height 809
click at [769, 397] on body "Главная Библиотека The Clarion Call • Falconer Создать Импортировать FAQ Видео-…" at bounding box center [756, 404] width 1512 height 809
click at [859, 501] on button "Сохранить" at bounding box center [864, 500] width 65 height 21
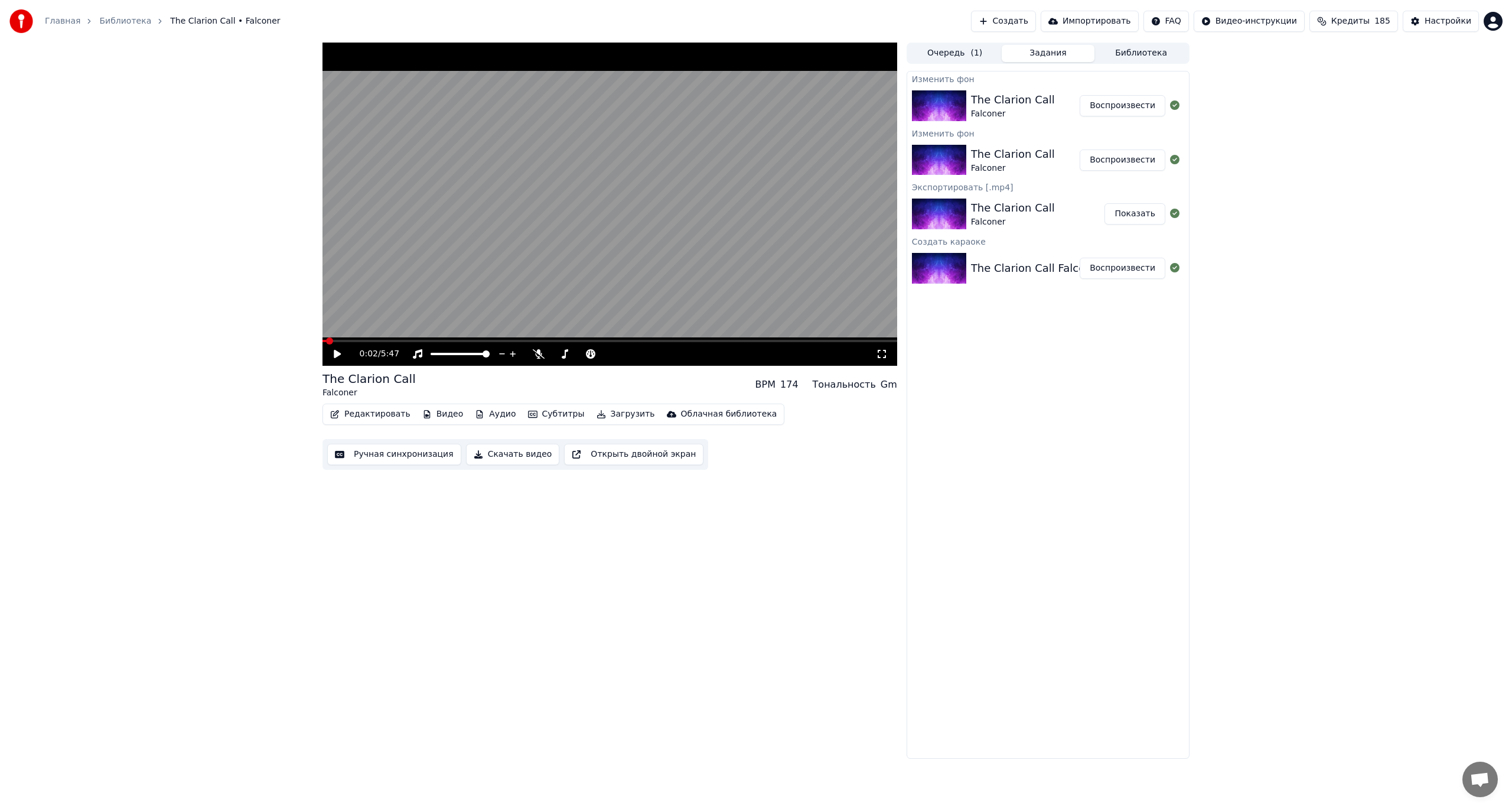
click at [1122, 111] on button "Воспроизвести" at bounding box center [1122, 105] width 86 height 21
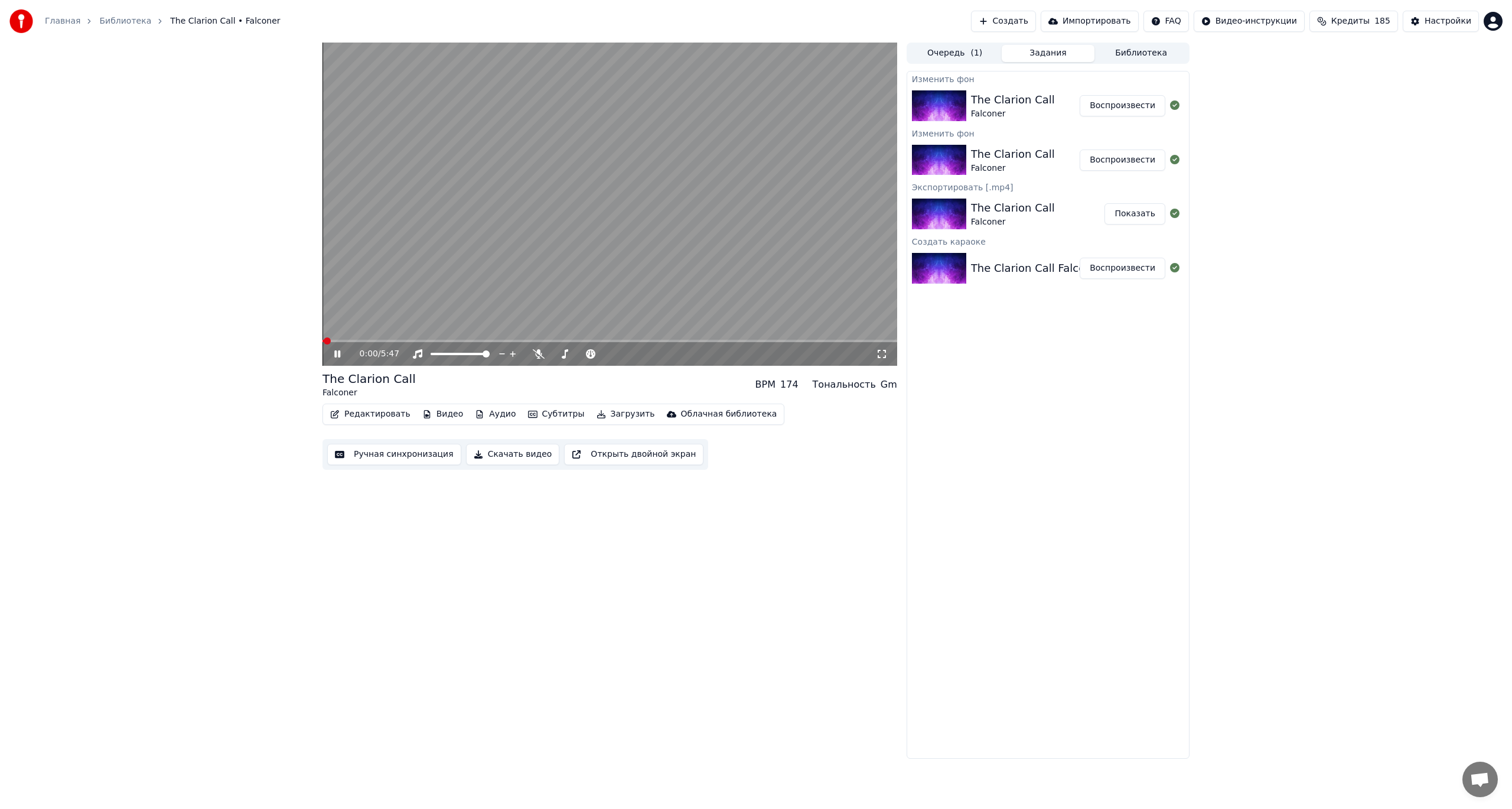
click at [340, 354] on icon at bounding box center [337, 354] width 6 height 7
click at [599, 414] on button "Загрузить" at bounding box center [626, 414] width 68 height 17
click at [620, 435] on div "Видео [.mp4]" at bounding box center [625, 440] width 57 height 12
click at [1131, 109] on button "Показать" at bounding box center [1135, 105] width 61 height 21
click at [219, 380] on div "0:01 / 5:47 The Clarion Call Falconer BPM 174 Тональность Gm Редактировать Виде…" at bounding box center [756, 400] width 1512 height 716
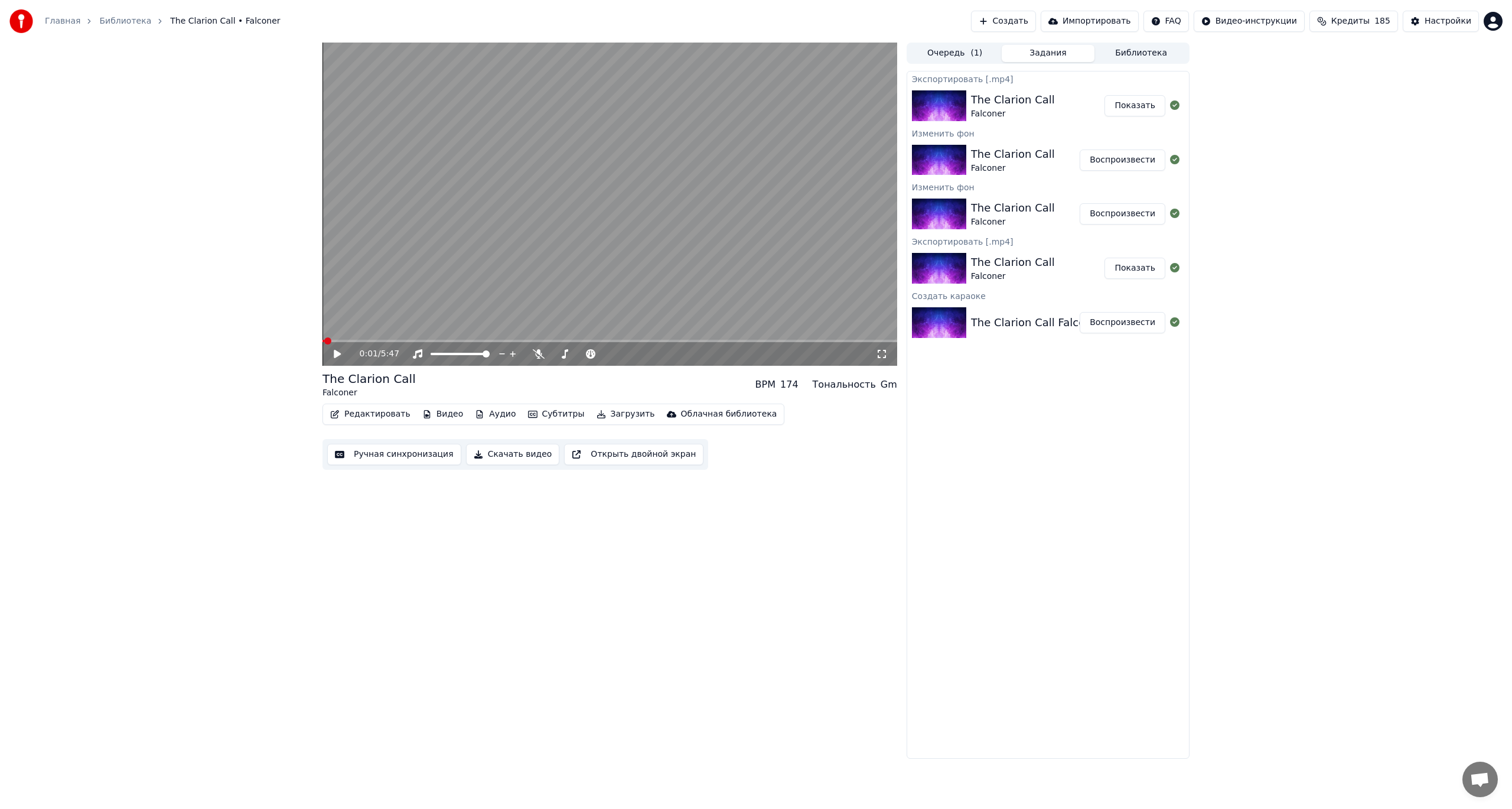
click at [598, 413] on button "Загрузить" at bounding box center [626, 414] width 68 height 17
click at [824, 605] on div "0:01 / 5:47 The Clarion Call Falconer BPM 174 Тональность Gm Редактировать Виде…" at bounding box center [610, 400] width 575 height 716
